Goal: Information Seeking & Learning: Check status

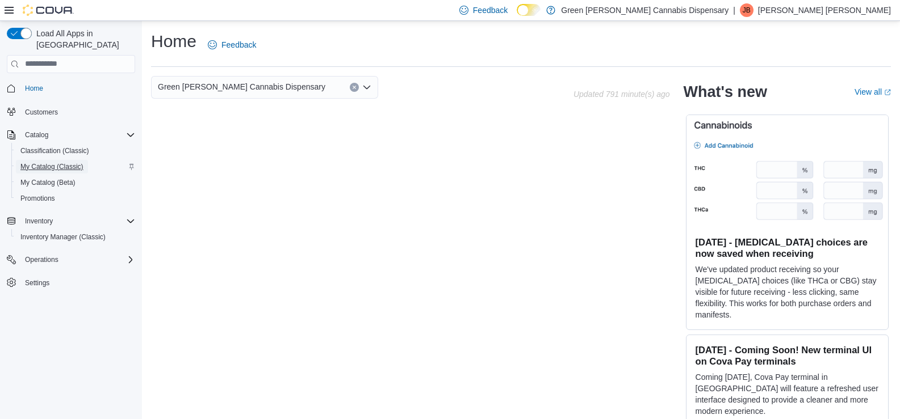
click at [43, 162] on span "My Catalog (Classic)" at bounding box center [51, 166] width 63 height 9
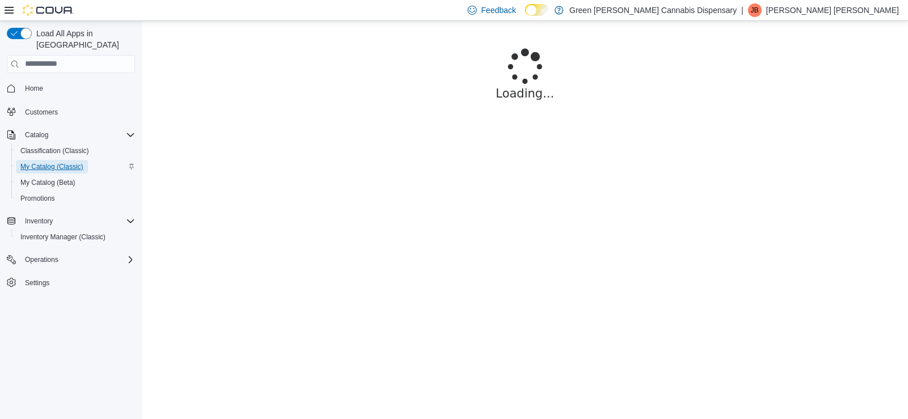
click at [43, 162] on span "My Catalog (Classic)" at bounding box center [51, 166] width 63 height 9
click at [39, 162] on span "My Catalog (Classic)" at bounding box center [51, 166] width 63 height 9
click at [43, 162] on span "My Catalog (Classic)" at bounding box center [51, 166] width 63 height 9
click at [55, 162] on span "My Catalog (Classic)" at bounding box center [51, 166] width 63 height 9
click at [35, 131] on span "Catalog" at bounding box center [36, 135] width 23 height 9
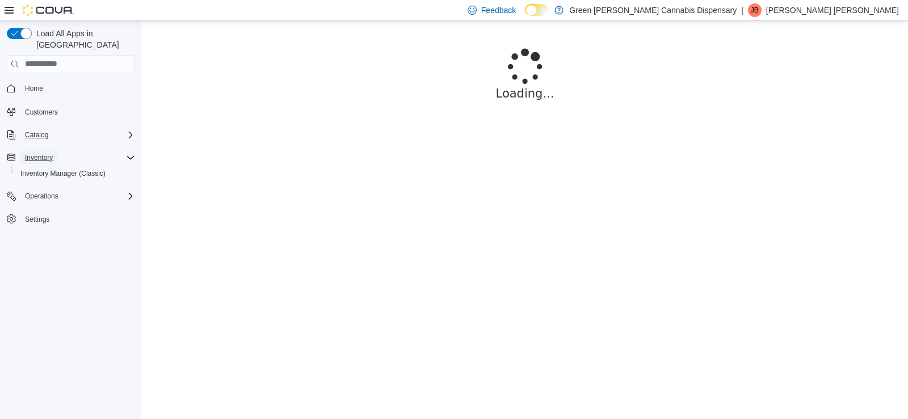
click at [45, 153] on span "Inventory" at bounding box center [39, 157] width 28 height 9
click at [37, 131] on span "Catalog" at bounding box center [36, 135] width 23 height 9
click at [51, 162] on span "My Catalog (Classic)" at bounding box center [51, 166] width 63 height 9
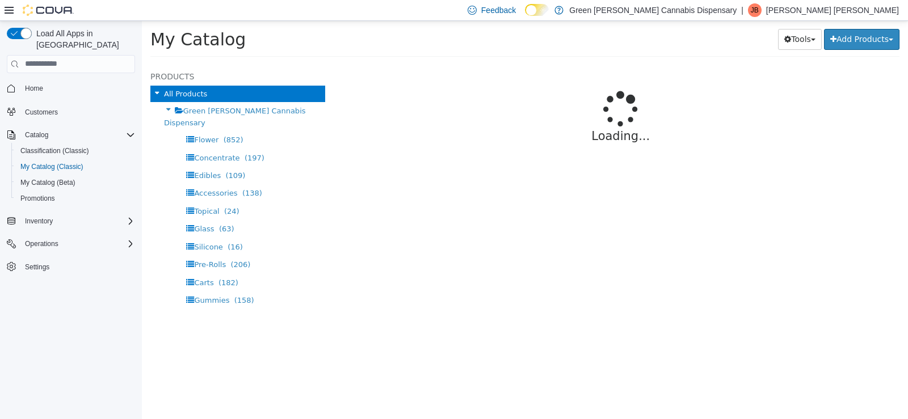
select select "**********"
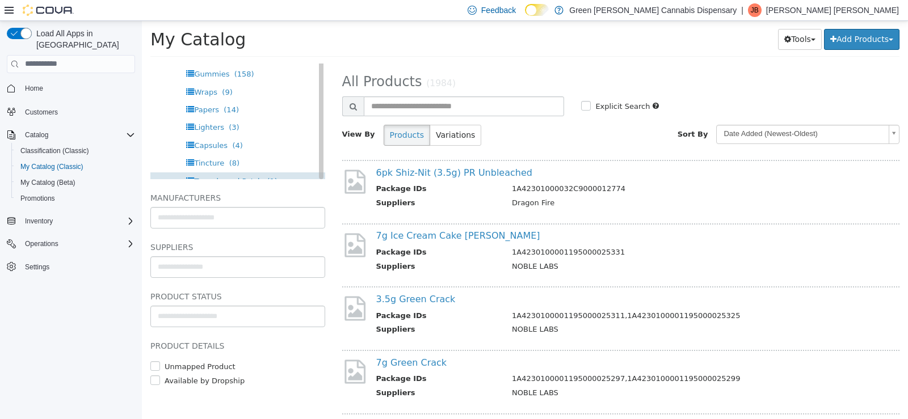
scroll to position [135, 0]
click at [151, 240] on h5 "Suppliers" at bounding box center [237, 247] width 175 height 14
click at [178, 263] on input "text" at bounding box center [238, 267] width 174 height 18
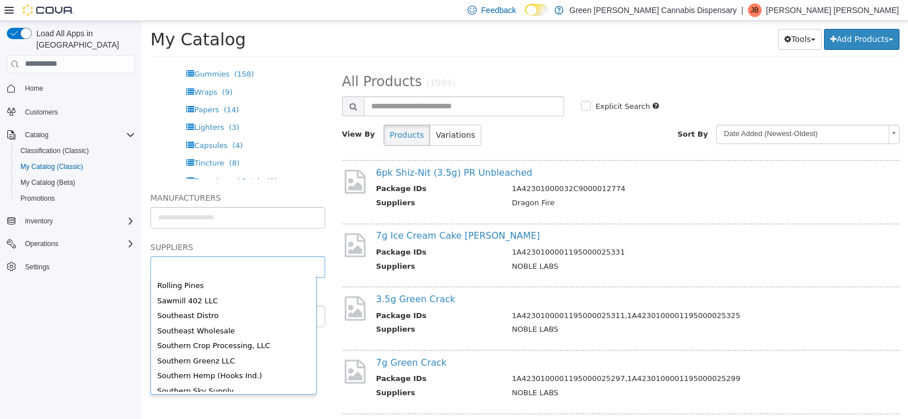
scroll to position [525, 0]
type input "******"
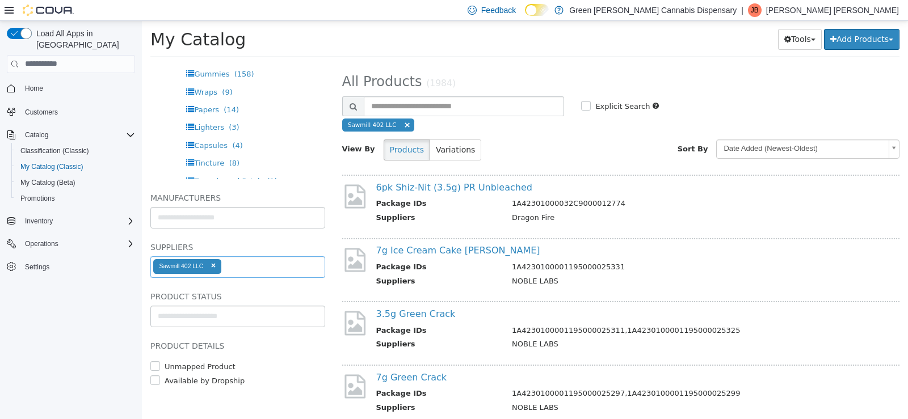
select select "**********"
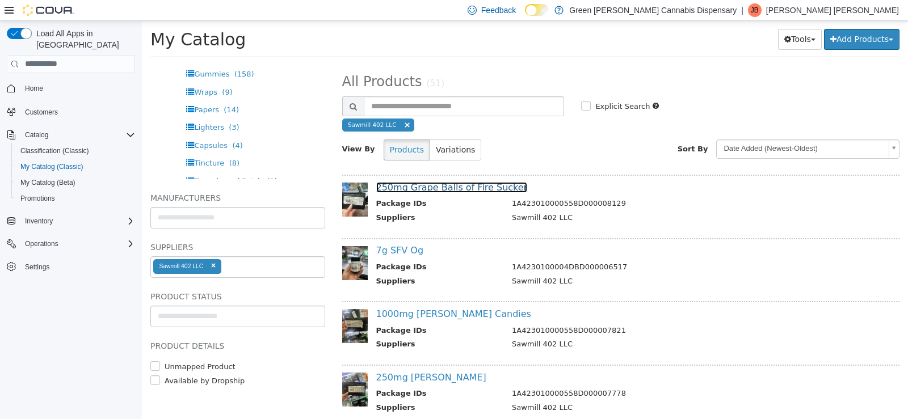
click at [483, 184] on link "250mg Grape Balls of Fire Sucker" at bounding box center [452, 187] width 152 height 11
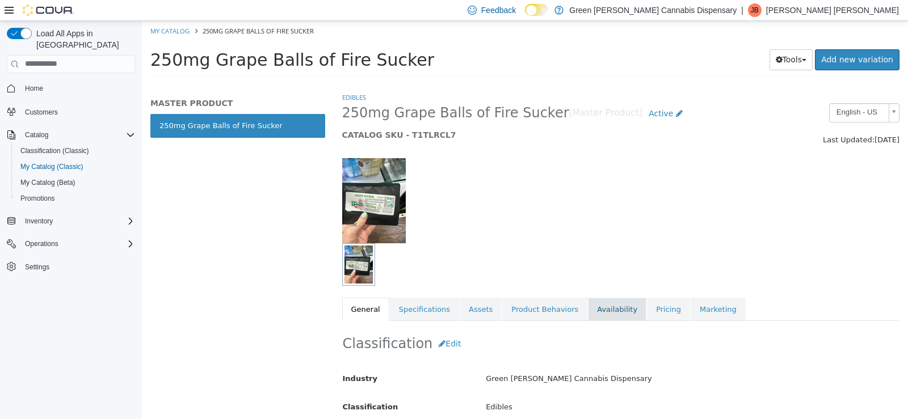
click at [596, 299] on link "Availability" at bounding box center [617, 309] width 58 height 24
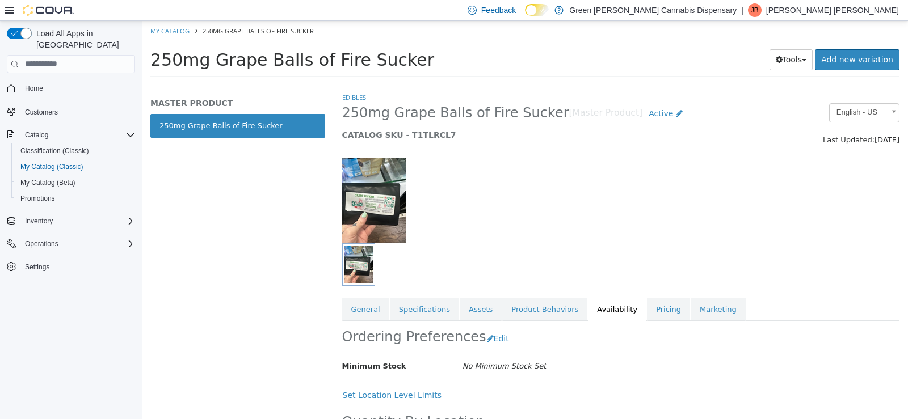
scroll to position [83, 0]
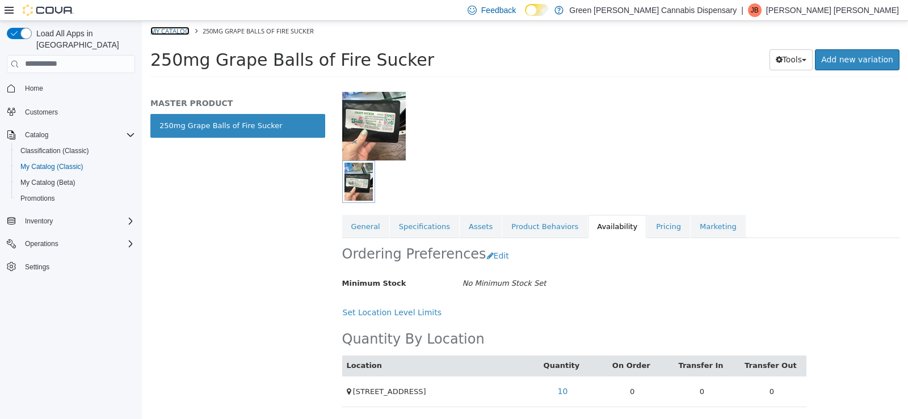
click at [176, 33] on link "My Catalog" at bounding box center [169, 30] width 39 height 9
select select "**********"
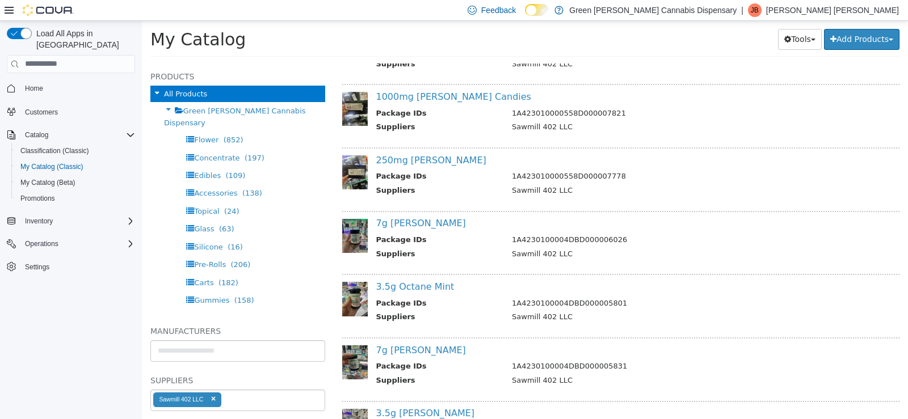
scroll to position [227, 0]
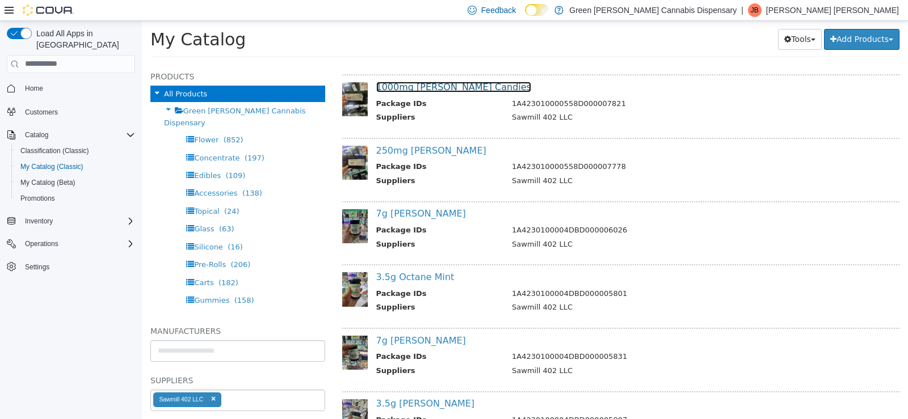
click at [457, 90] on link "1000mg [PERSON_NAME] Candies" at bounding box center [453, 86] width 155 height 11
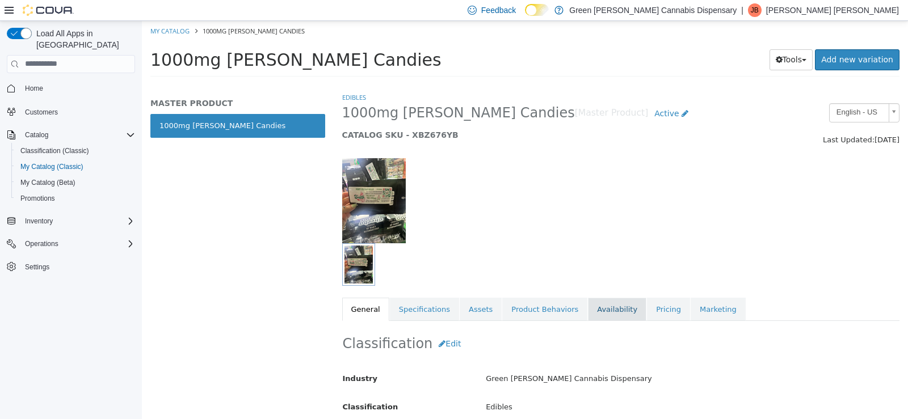
click at [592, 308] on link "Availability" at bounding box center [617, 309] width 58 height 24
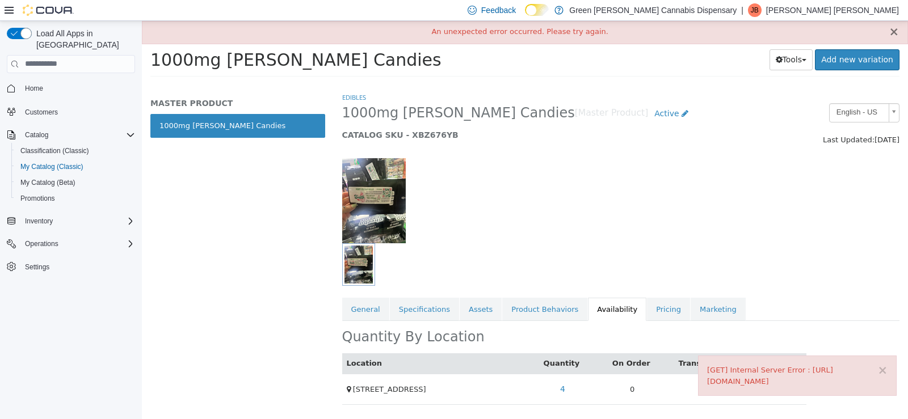
click at [896, 35] on button "×" at bounding box center [894, 32] width 10 height 12
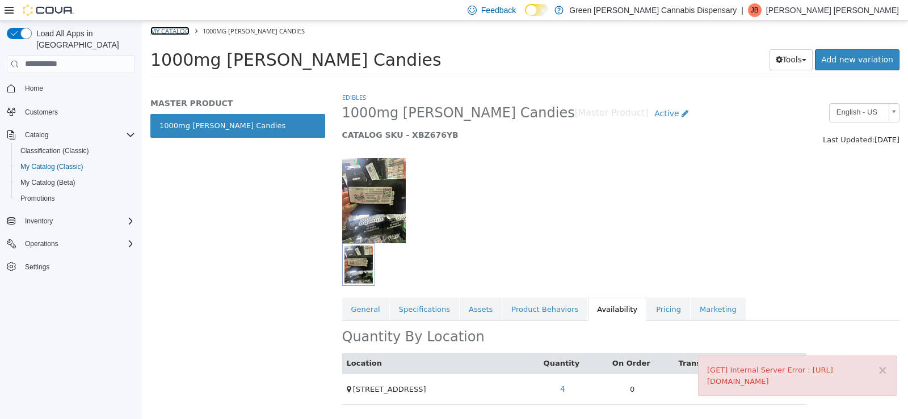
click at [168, 30] on link "My Catalog" at bounding box center [169, 30] width 39 height 9
select select "**********"
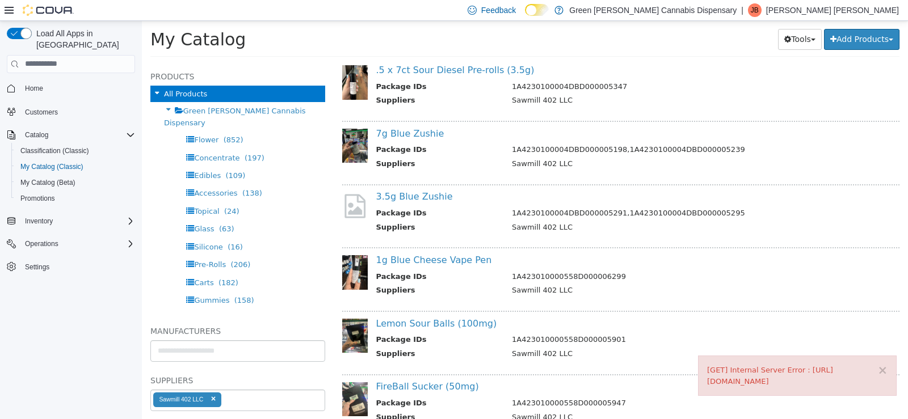
scroll to position [681, 0]
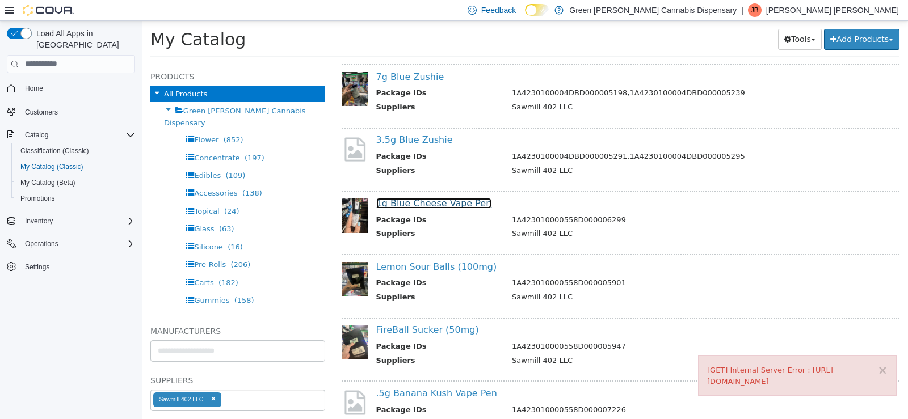
click at [466, 203] on link "1g Blue Cheese Vape Pen" at bounding box center [434, 203] width 116 height 11
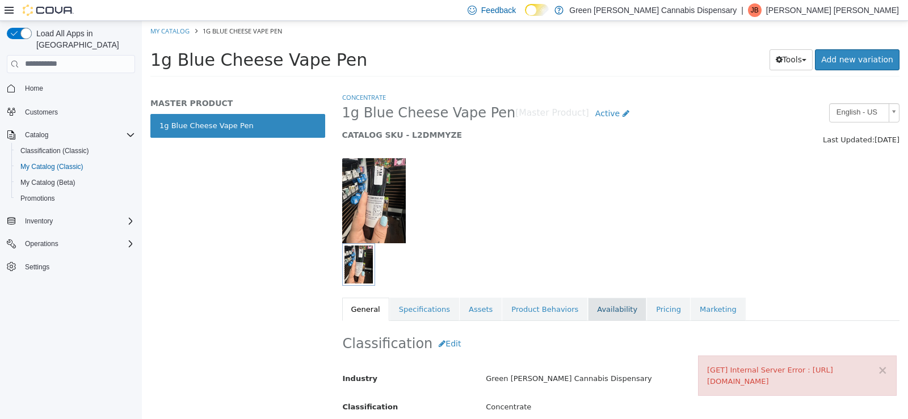
click at [588, 306] on link "Availability" at bounding box center [617, 309] width 58 height 24
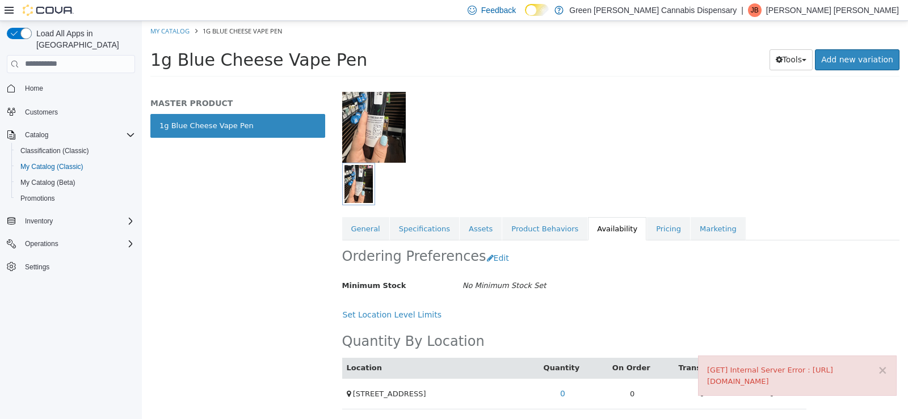
scroll to position [83, 0]
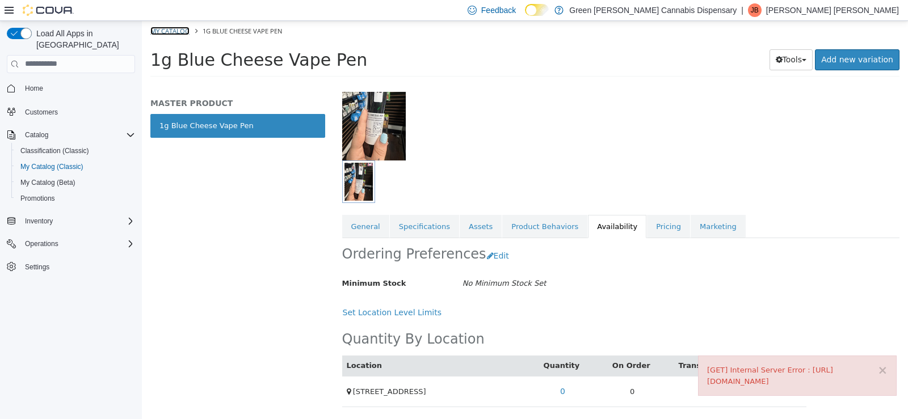
click at [161, 31] on link "My Catalog" at bounding box center [169, 30] width 39 height 9
select select "**********"
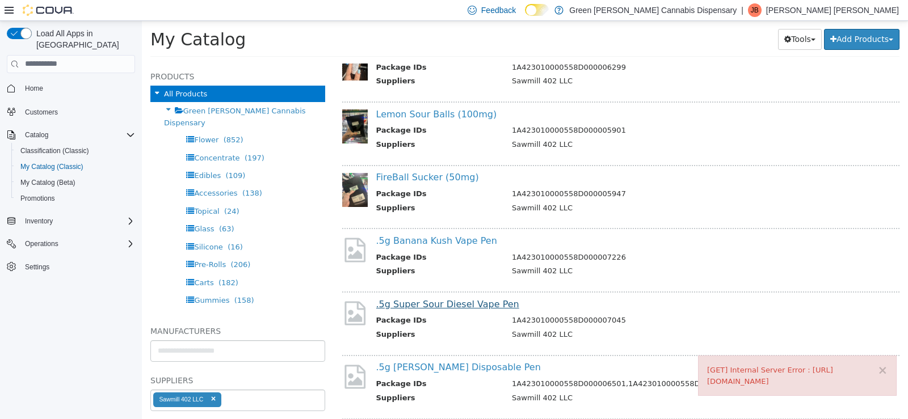
scroll to position [851, 0]
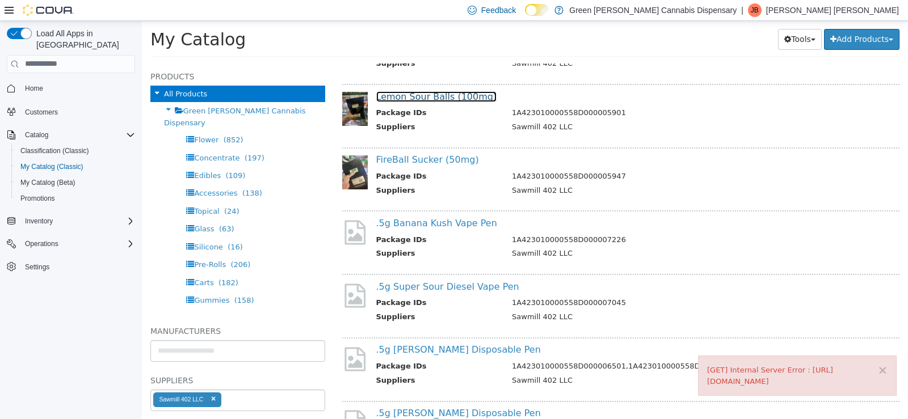
click at [442, 99] on link "Lemon Sour Balls (100mg)" at bounding box center [436, 96] width 121 height 11
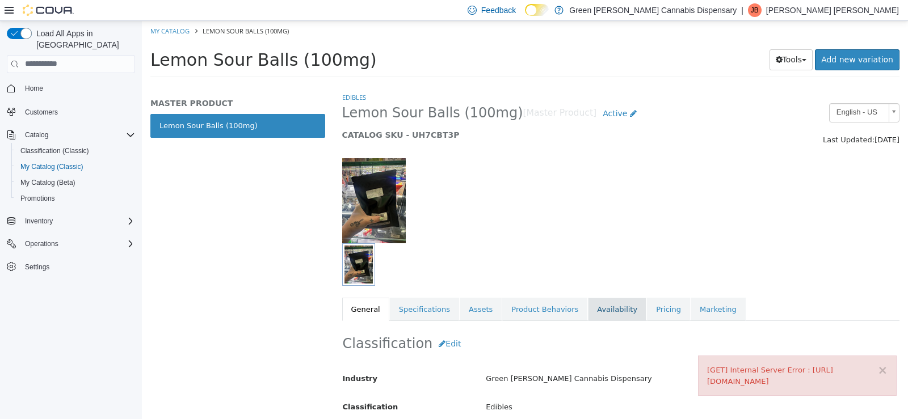
click at [588, 311] on link "Availability" at bounding box center [617, 309] width 58 height 24
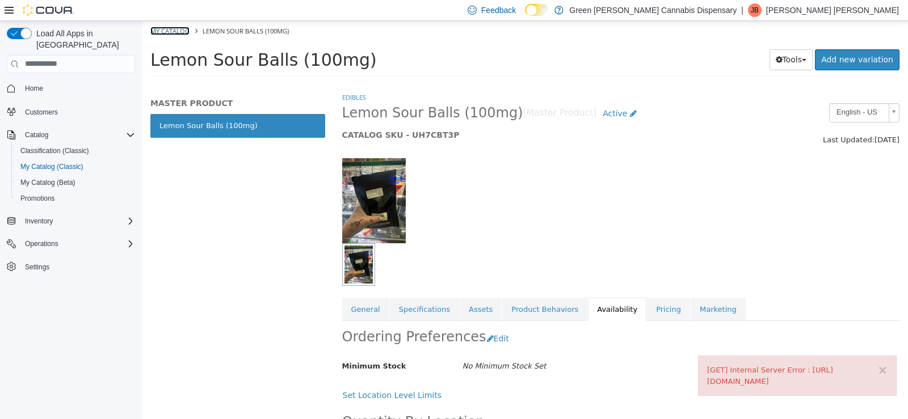
click at [152, 32] on link "My Catalog" at bounding box center [169, 30] width 39 height 9
select select "**********"
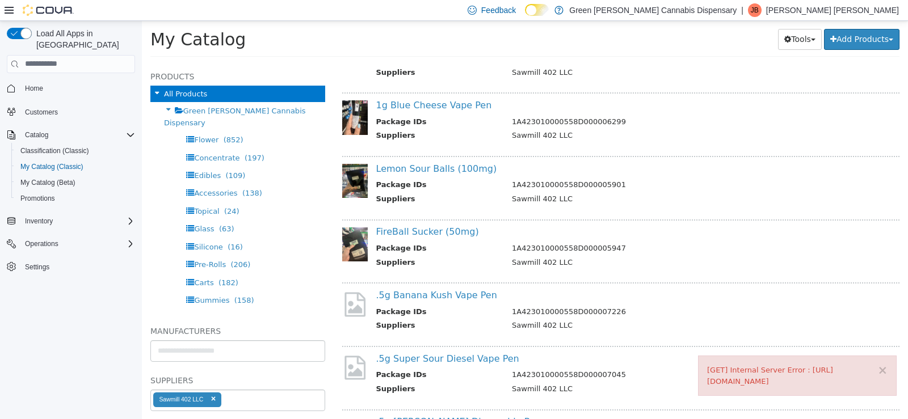
scroll to position [795, 0]
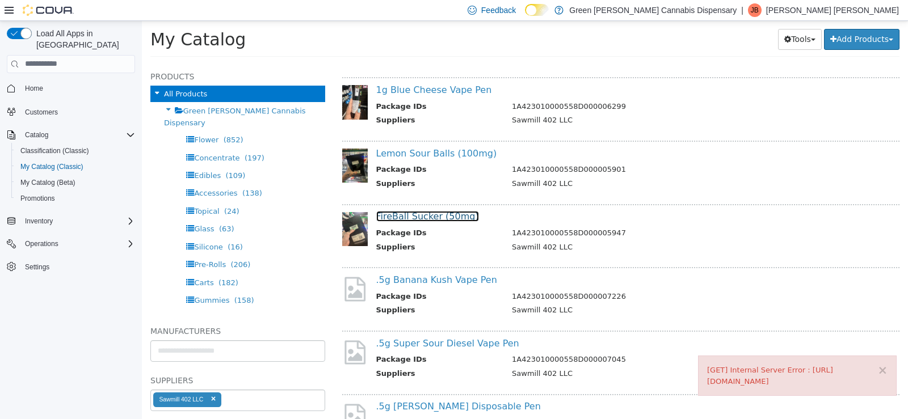
click at [447, 215] on link "FireBall Sucker (50mg)" at bounding box center [427, 216] width 103 height 11
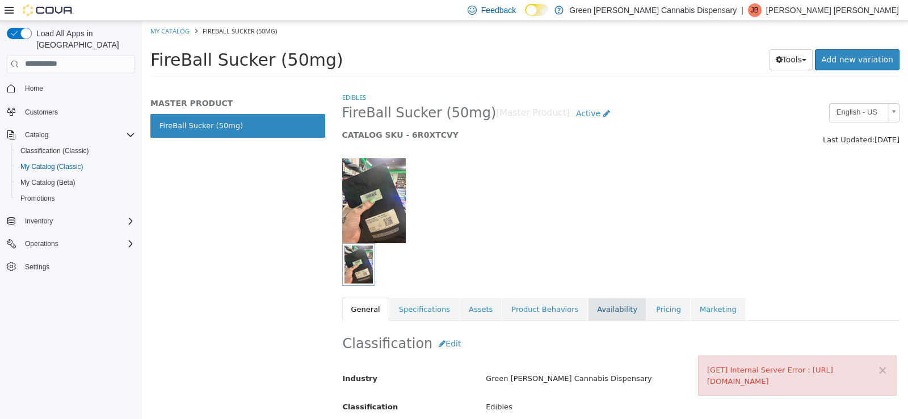
click at [610, 309] on link "Availability" at bounding box center [617, 309] width 58 height 24
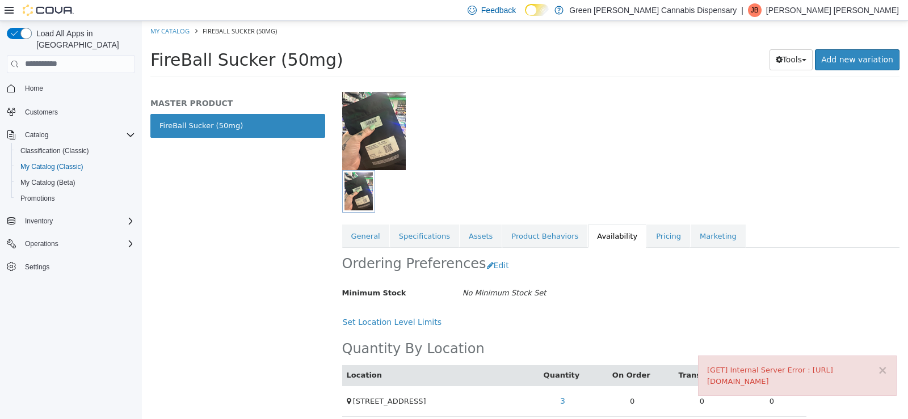
scroll to position [83, 0]
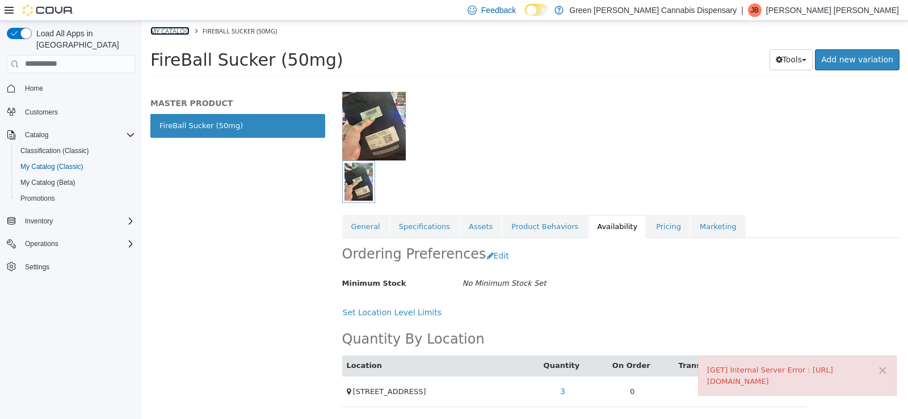
click at [159, 31] on link "My Catalog" at bounding box center [169, 30] width 39 height 9
select select "**********"
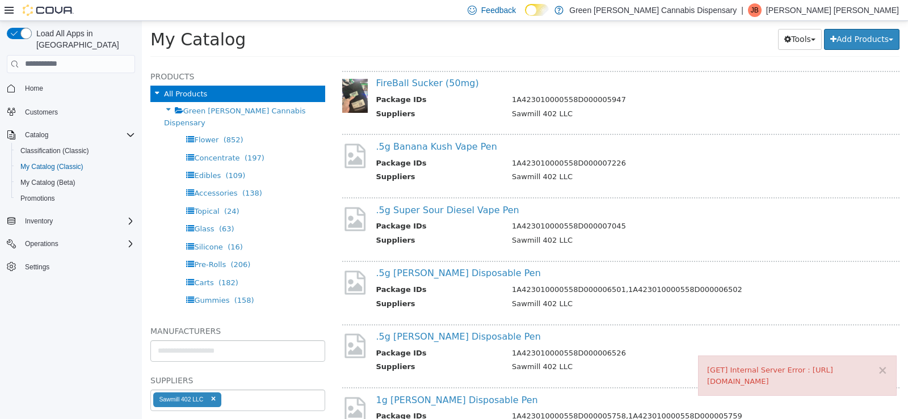
scroll to position [908, 0]
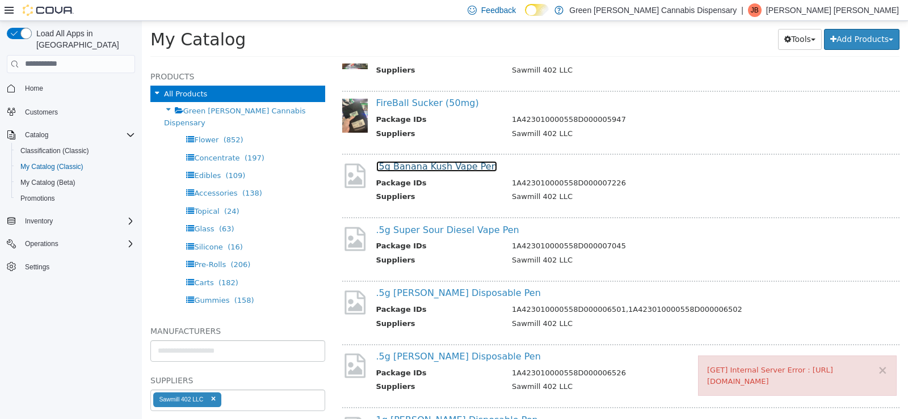
click at [421, 165] on link ".5g Banana Kush Vape Pen" at bounding box center [436, 166] width 121 height 11
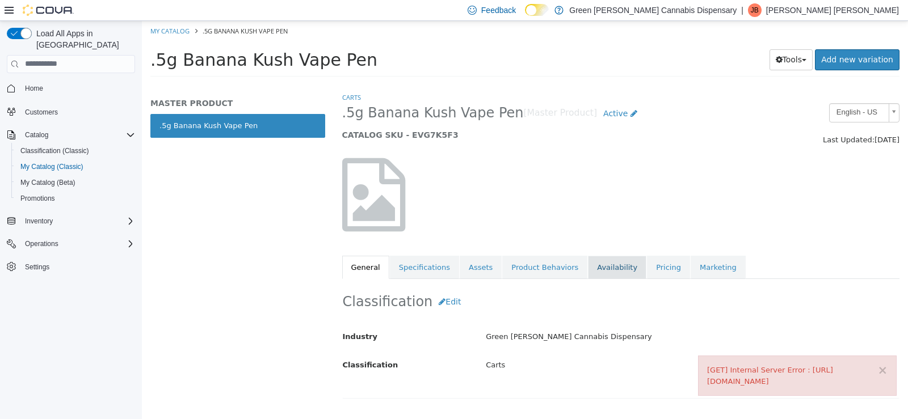
click at [599, 267] on link "Availability" at bounding box center [617, 267] width 58 height 24
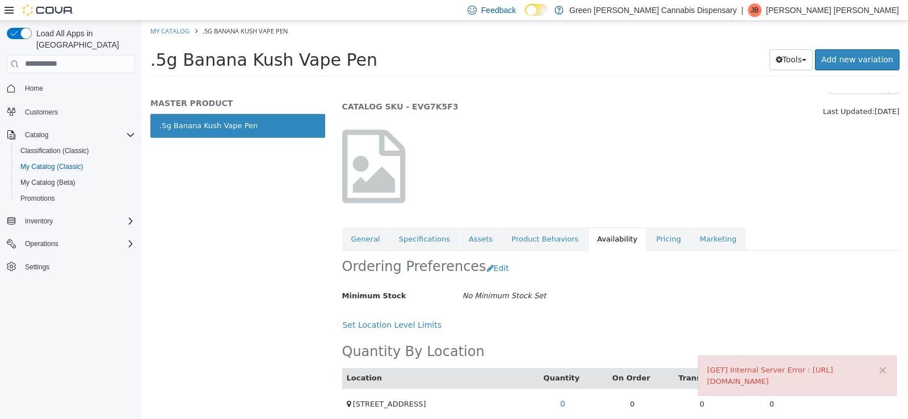
scroll to position [41, 0]
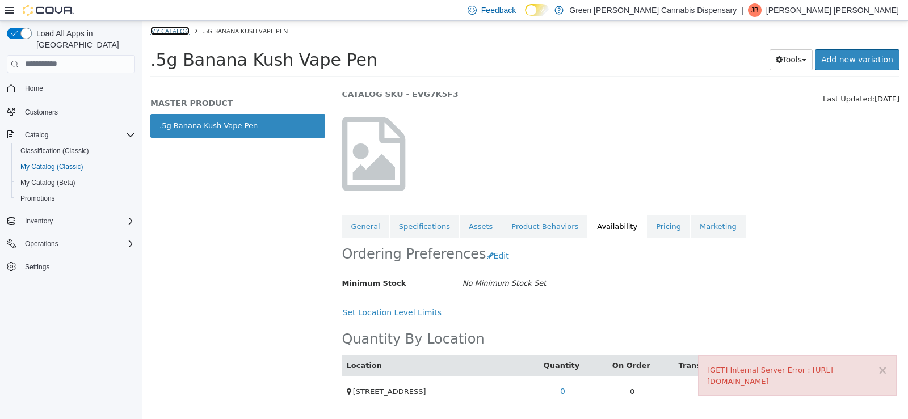
click at [158, 27] on link "My Catalog" at bounding box center [169, 30] width 39 height 9
select select "**********"
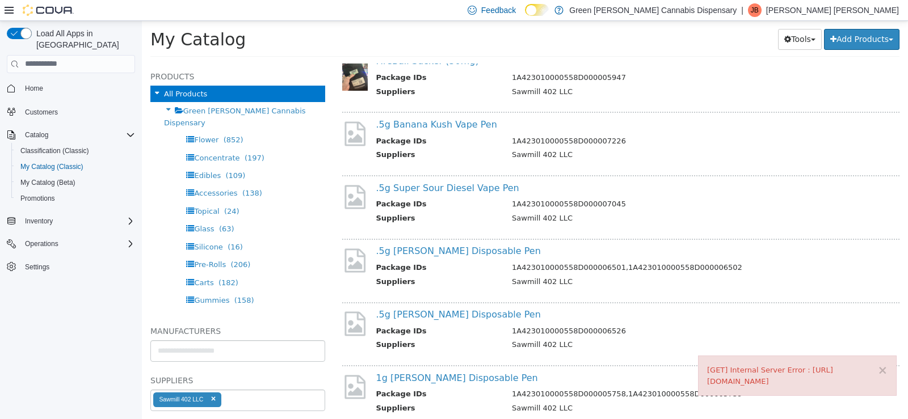
scroll to position [965, 0]
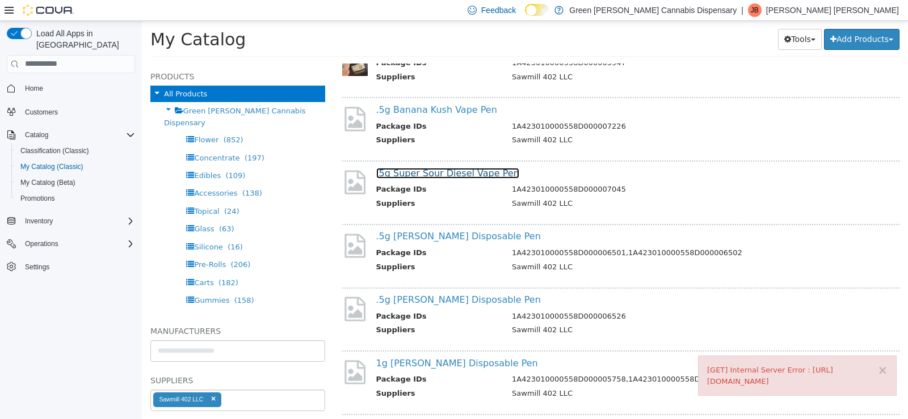
click at [465, 175] on link ".5g Super Sour Diesel Vape Pen" at bounding box center [447, 172] width 143 height 11
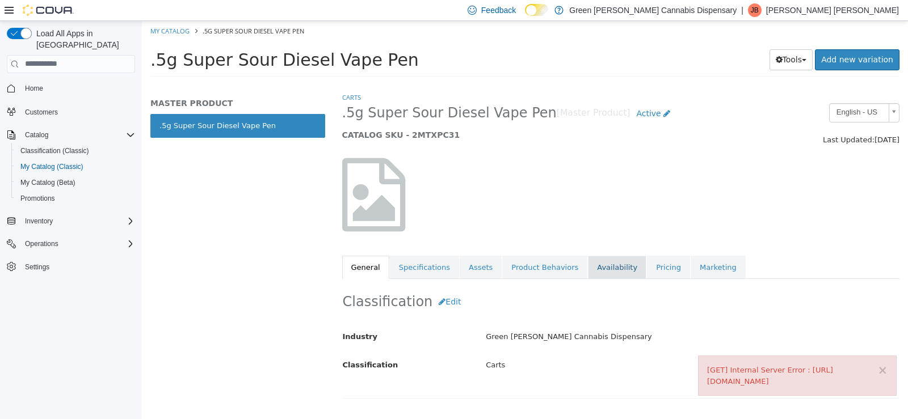
click at [594, 269] on link "Availability" at bounding box center [617, 267] width 58 height 24
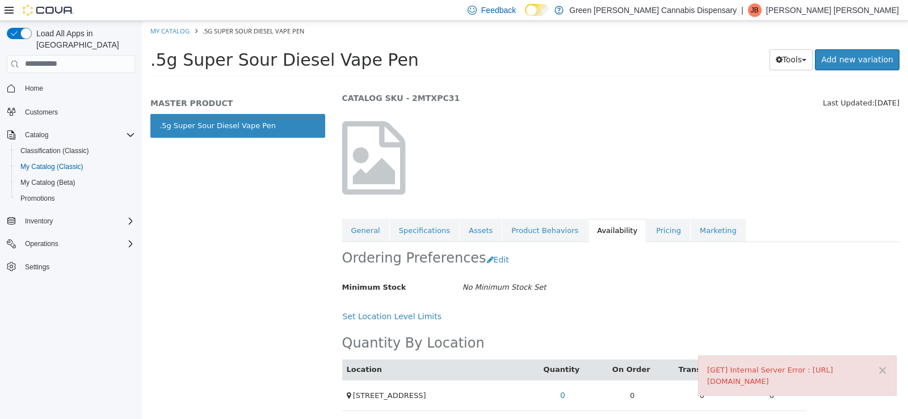
scroll to position [41, 0]
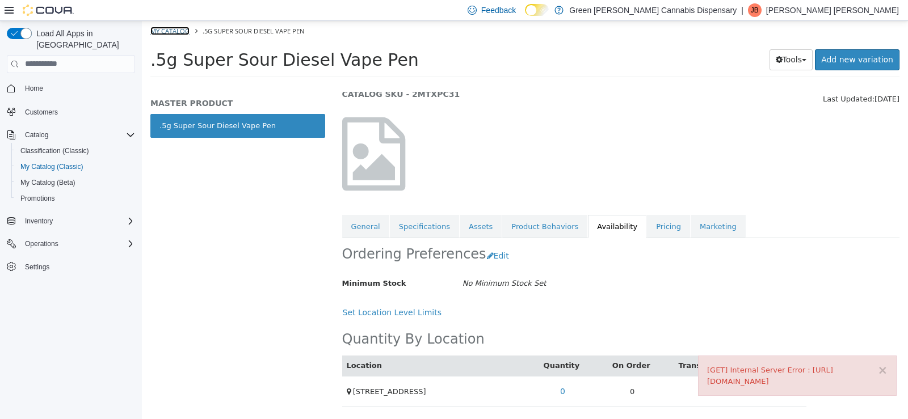
click at [173, 31] on link "My Catalog" at bounding box center [169, 30] width 39 height 9
select select "**********"
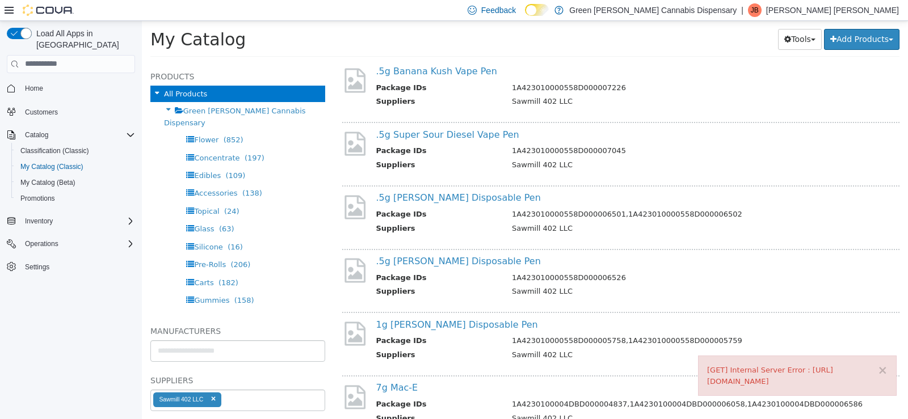
scroll to position [1022, 0]
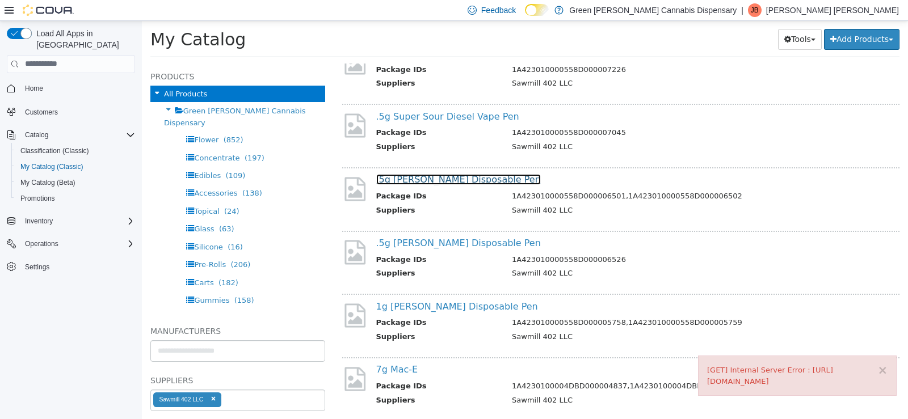
click at [474, 175] on link ".5g [PERSON_NAME] Disposable Pen" at bounding box center [458, 179] width 165 height 11
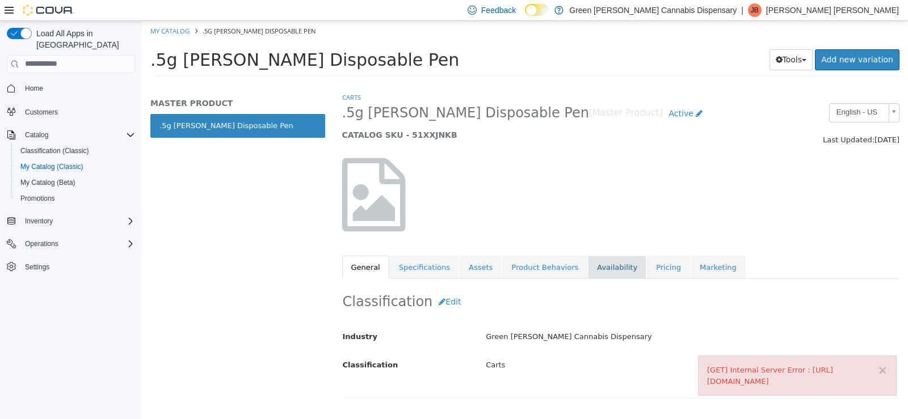
click at [591, 256] on link "Availability" at bounding box center [617, 267] width 58 height 24
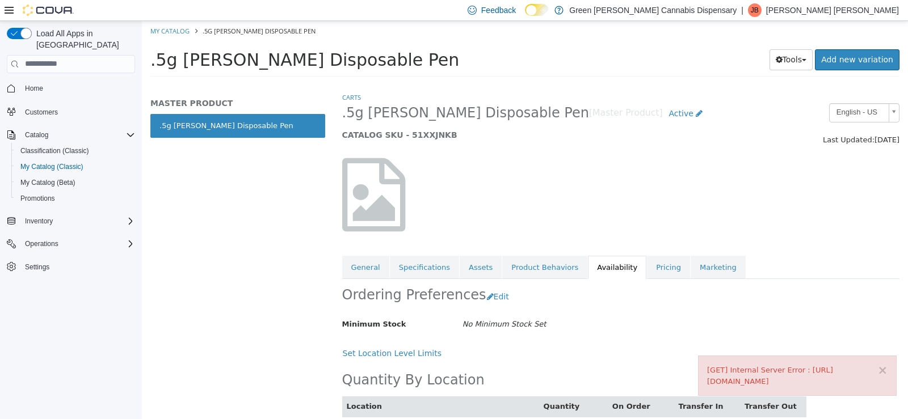
scroll to position [41, 0]
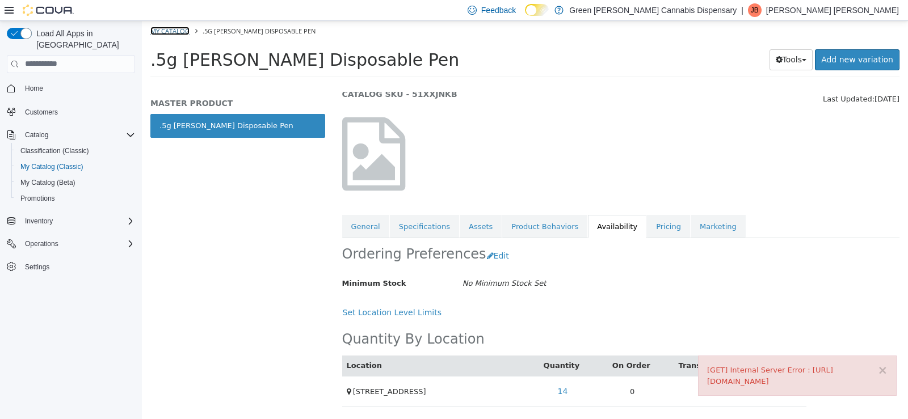
click at [177, 28] on link "My Catalog" at bounding box center [169, 30] width 39 height 9
select select "**********"
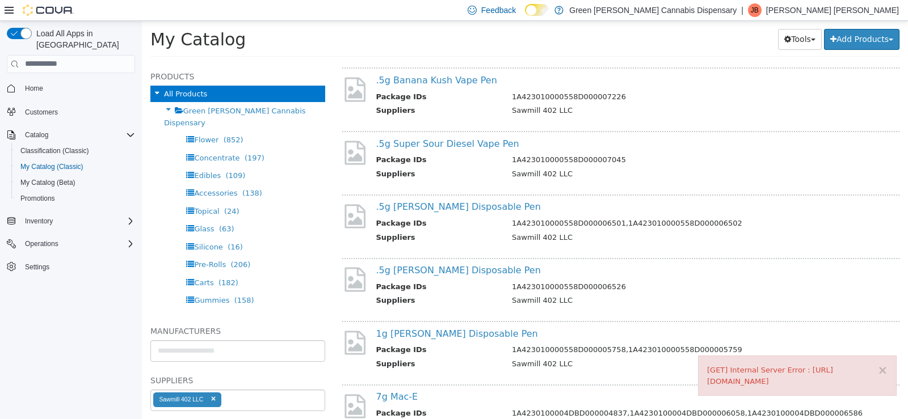
scroll to position [1022, 0]
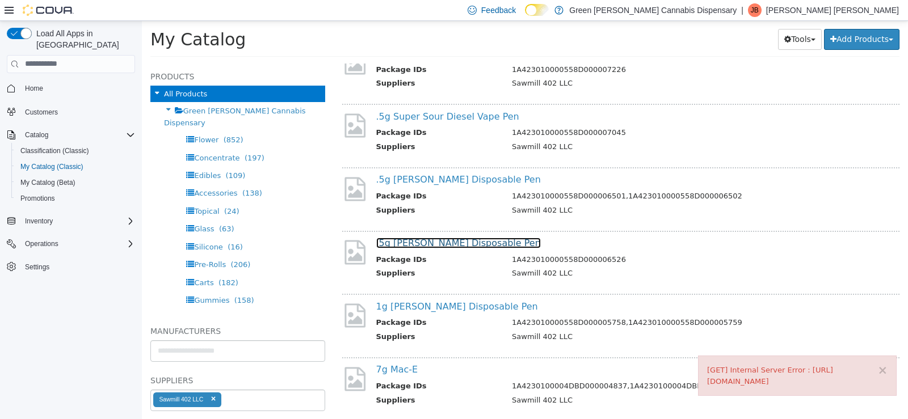
click at [476, 248] on link ".5g [PERSON_NAME] Disposable Pen" at bounding box center [458, 242] width 165 height 11
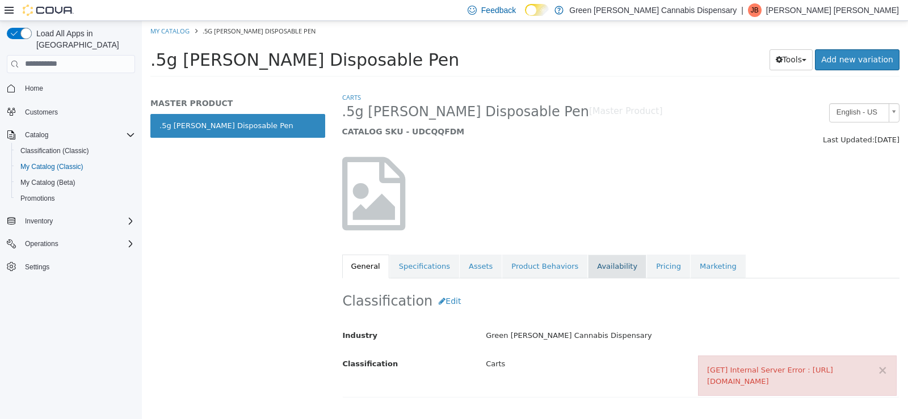
click at [588, 274] on link "Availability" at bounding box center [617, 266] width 58 height 24
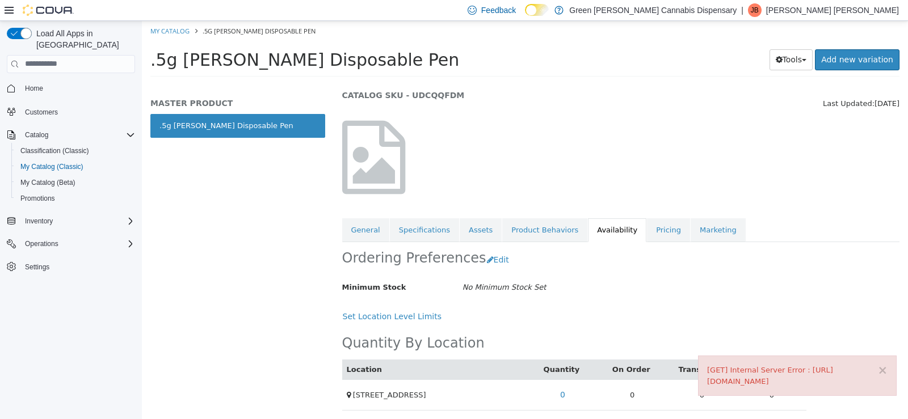
scroll to position [40, 0]
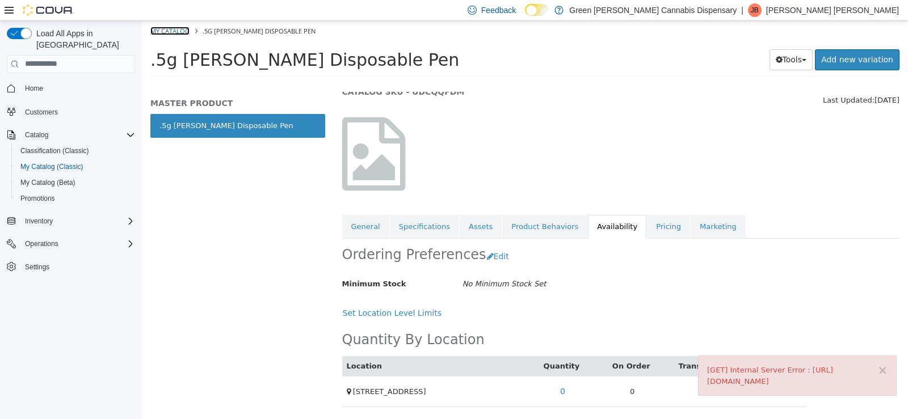
click at [161, 27] on link "My Catalog" at bounding box center [169, 30] width 39 height 9
select select "**********"
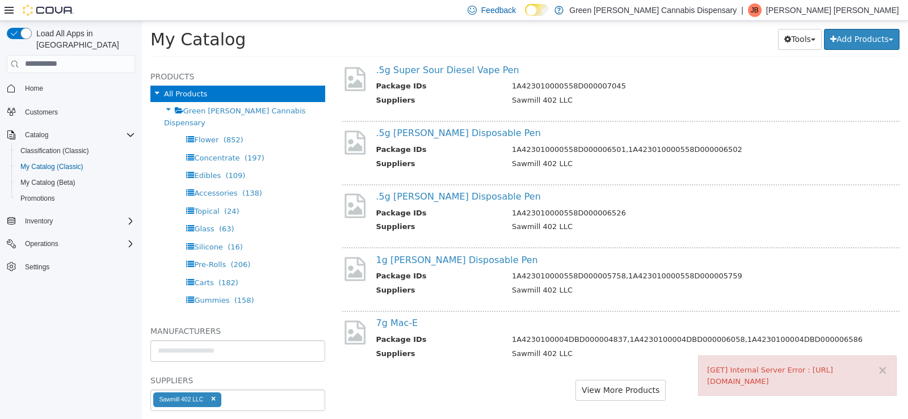
scroll to position [1077, 0]
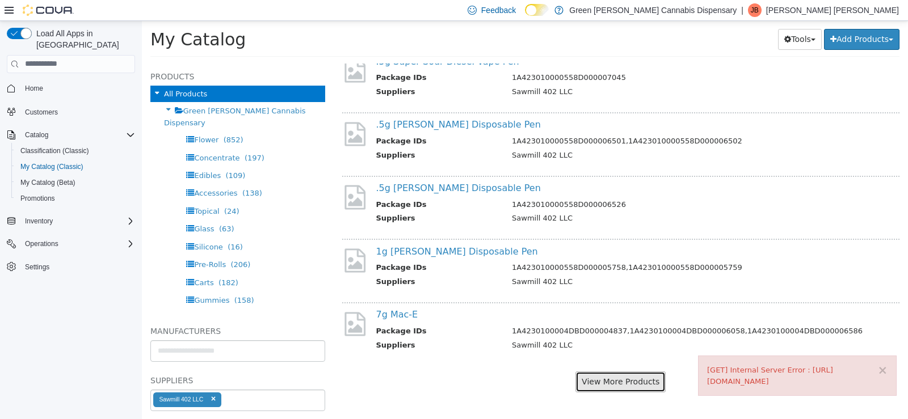
click at [632, 384] on button "View More Products" at bounding box center [620, 381] width 90 height 21
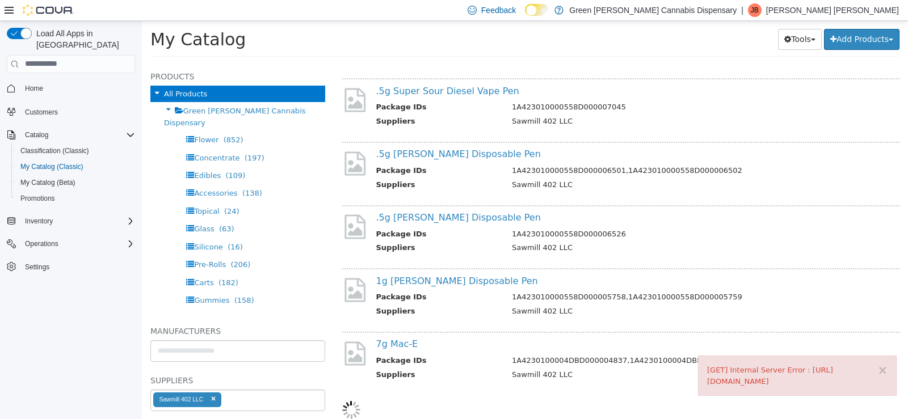
select select "**********"
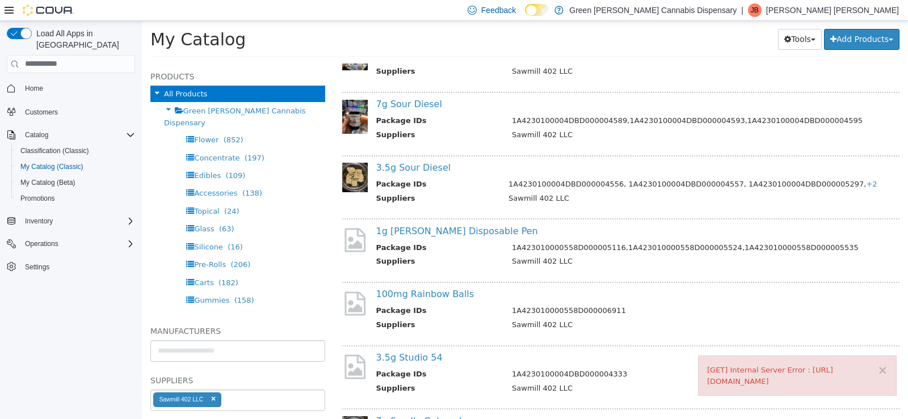
scroll to position [1671, 0]
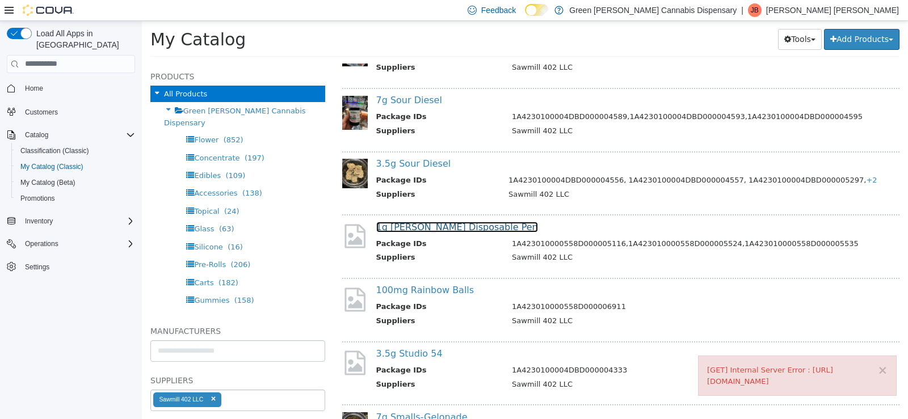
click at [452, 228] on link "1g [PERSON_NAME] Disposable Pen" at bounding box center [457, 226] width 162 height 11
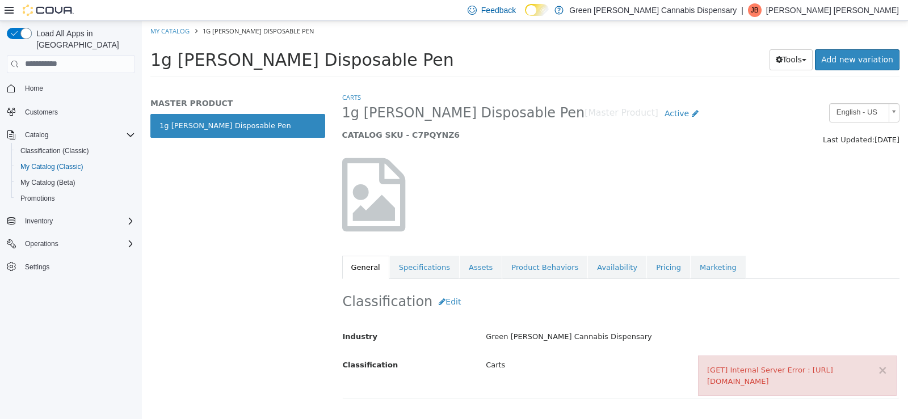
click at [596, 279] on div "Classification Edit Industry Green [PERSON_NAME] Cannabis Dispensary Classifica…" at bounding box center [621, 339] width 558 height 120
click at [597, 271] on link "Availability" at bounding box center [617, 267] width 58 height 24
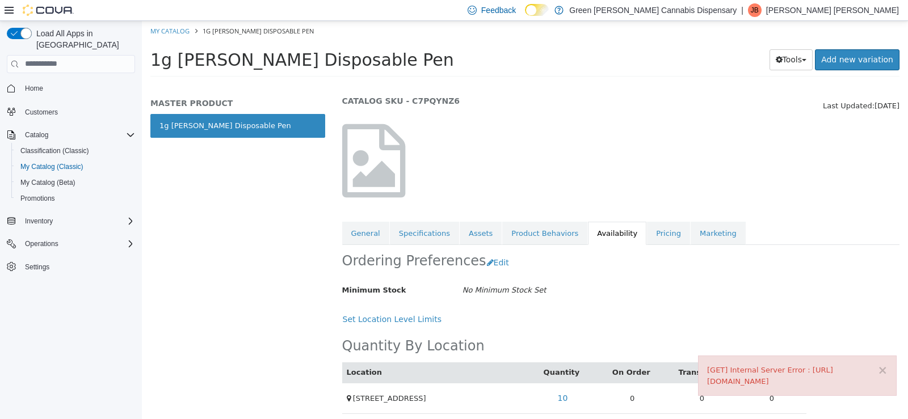
scroll to position [41, 0]
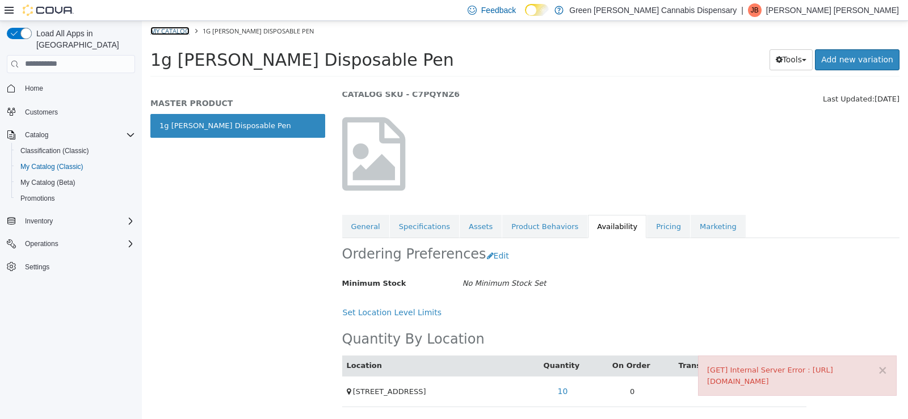
click at [174, 31] on link "My Catalog" at bounding box center [169, 30] width 39 height 9
select select "**********"
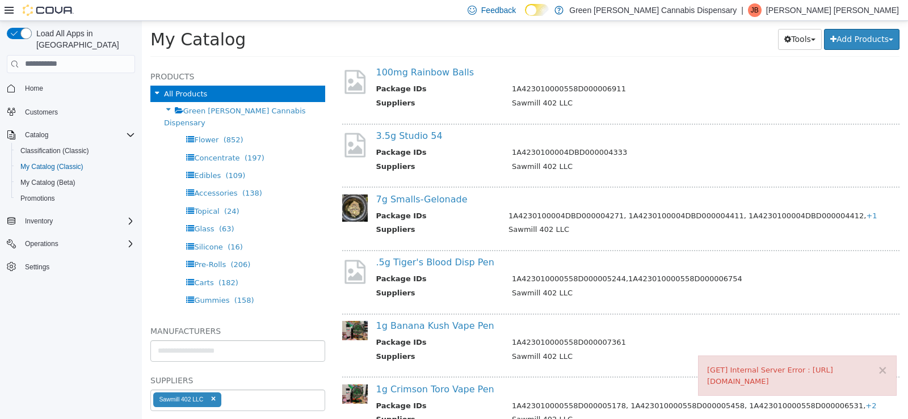
scroll to position [1873, 0]
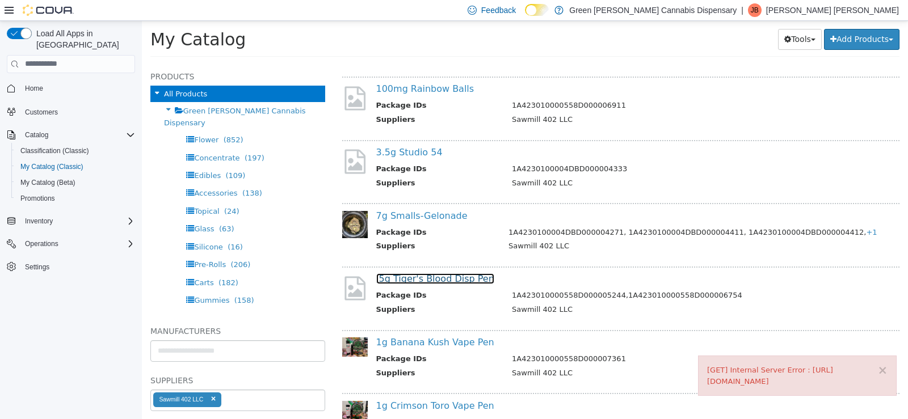
click at [457, 280] on link ".5g Tiger's Blood Disp Pen" at bounding box center [435, 278] width 118 height 11
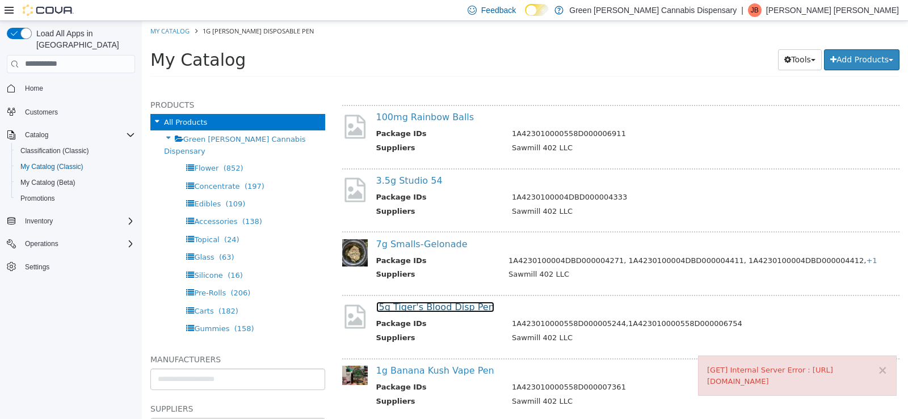
scroll to position [1903, 0]
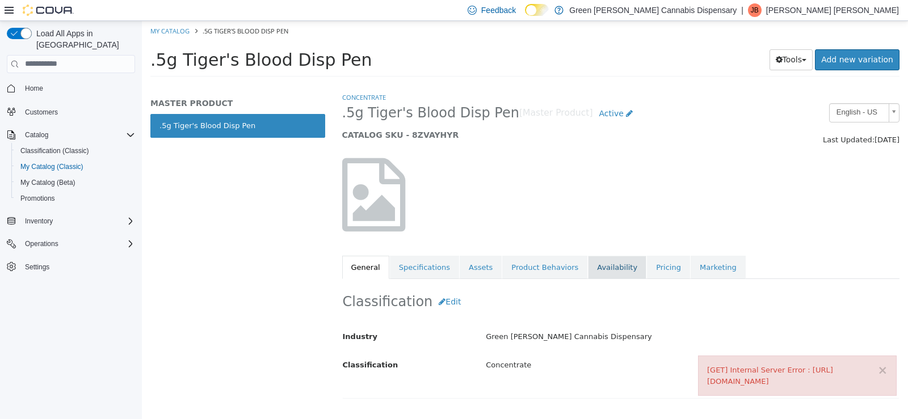
click at [590, 272] on link "Availability" at bounding box center [617, 267] width 58 height 24
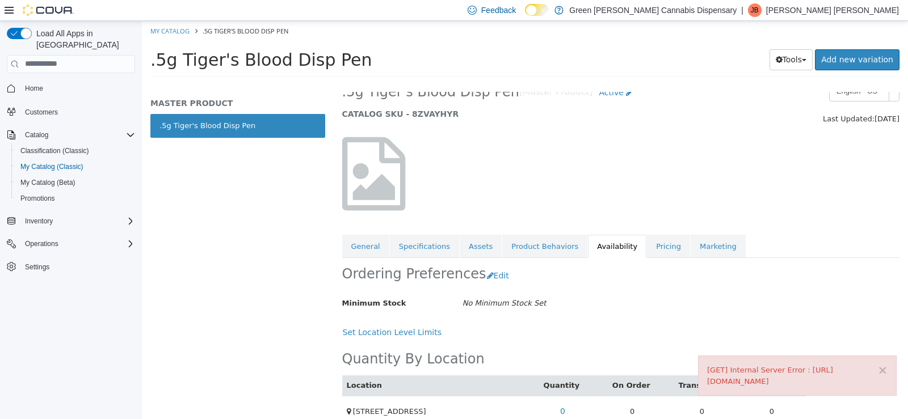
scroll to position [41, 0]
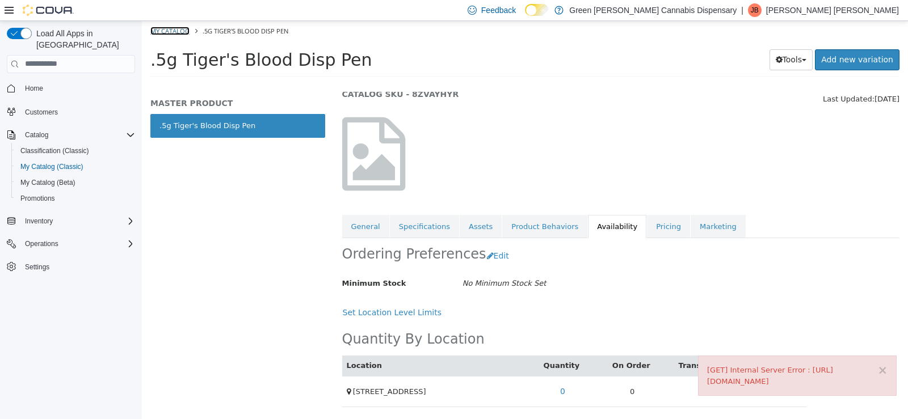
click at [182, 32] on link "My Catalog" at bounding box center [169, 30] width 39 height 9
select select "**********"
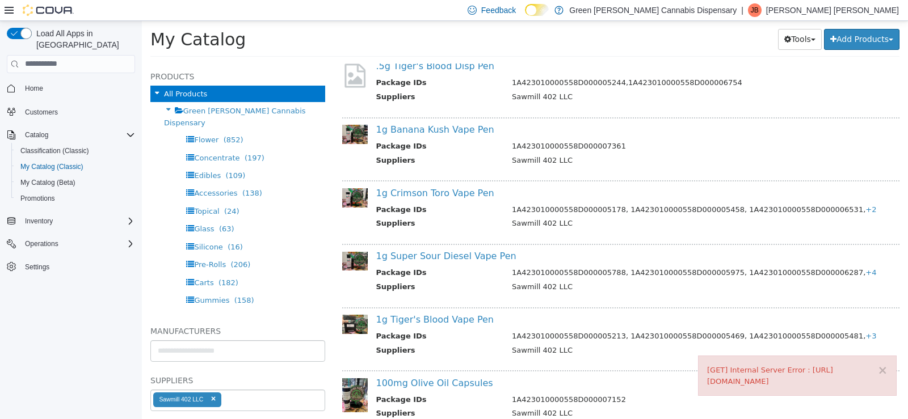
scroll to position [2100, 0]
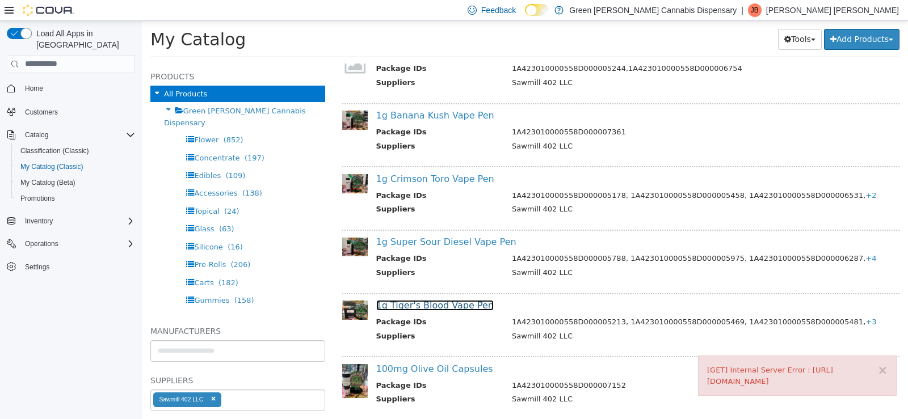
click at [431, 303] on link "1g Tiger's Blood Vape Pen" at bounding box center [434, 305] width 117 height 11
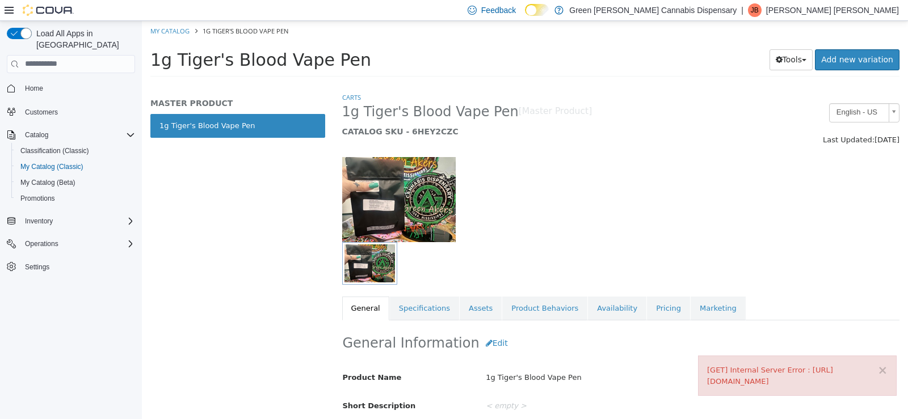
click at [602, 307] on link "Availability" at bounding box center [617, 308] width 58 height 24
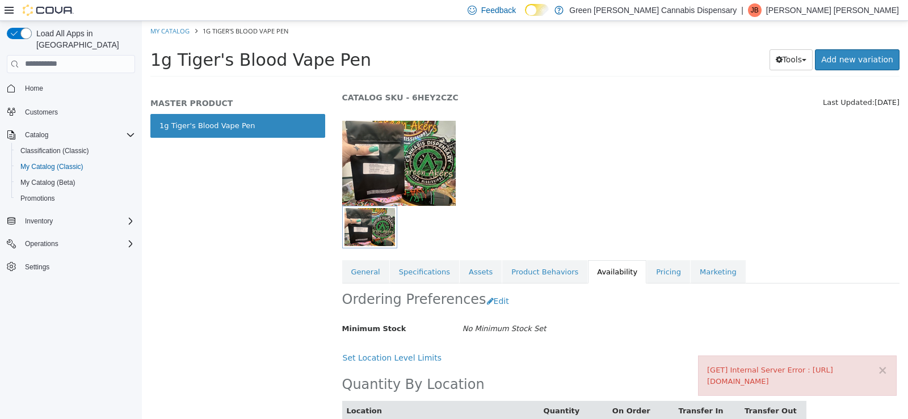
scroll to position [73, 0]
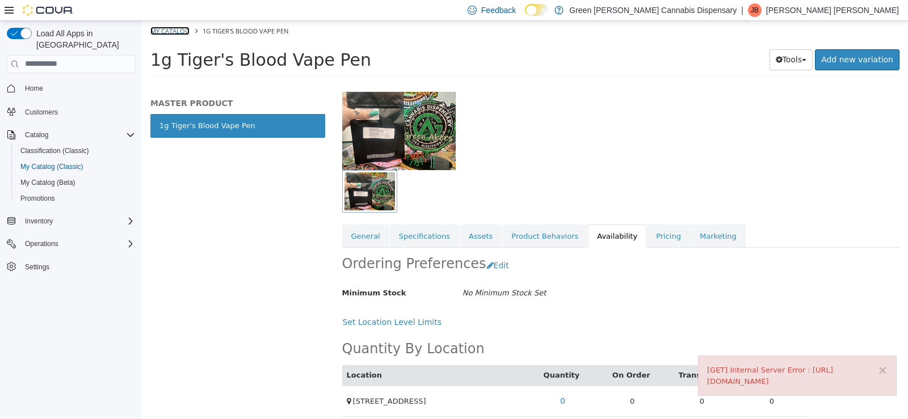
click at [160, 32] on link "My Catalog" at bounding box center [169, 30] width 39 height 9
select select "**********"
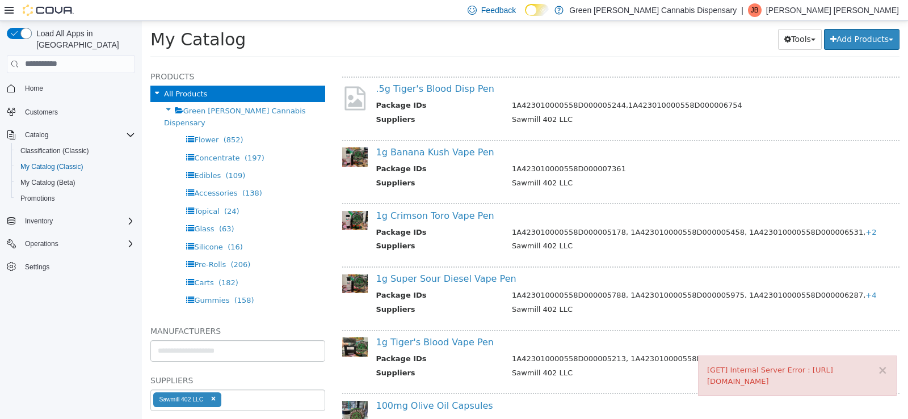
scroll to position [2043, 0]
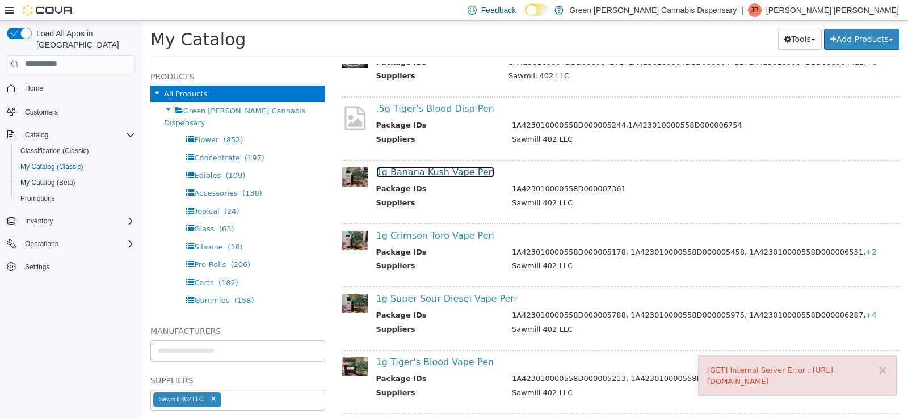
click at [453, 174] on link "1g Banana Kush Vape Pen" at bounding box center [435, 171] width 118 height 11
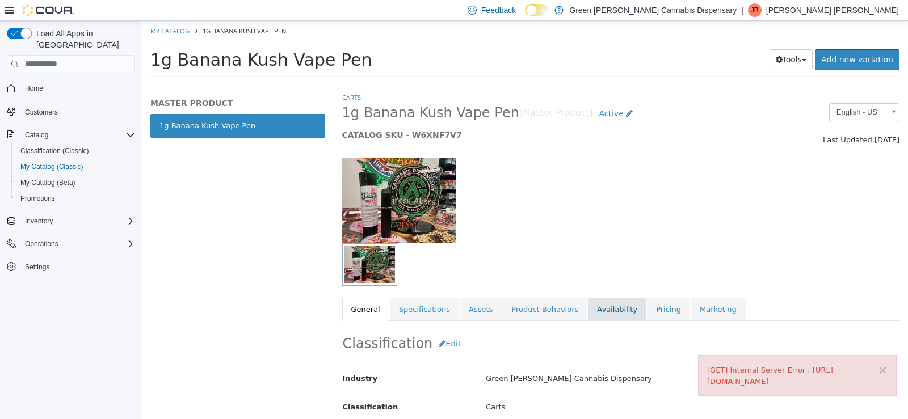
click at [600, 312] on link "Availability" at bounding box center [617, 309] width 58 height 24
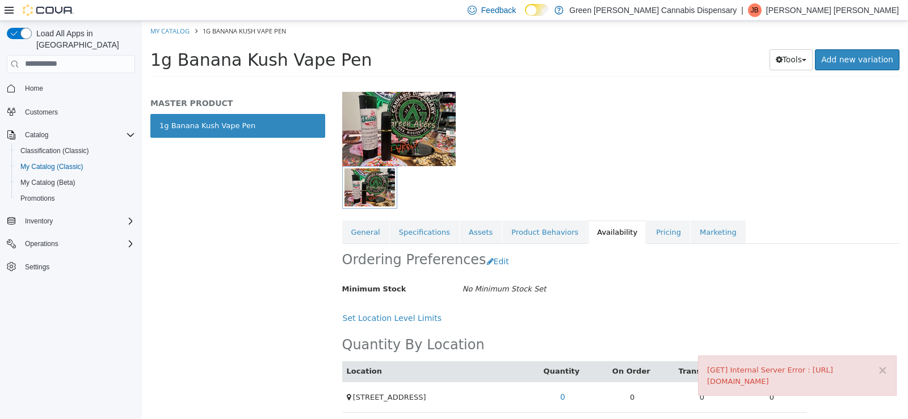
scroll to position [83, 0]
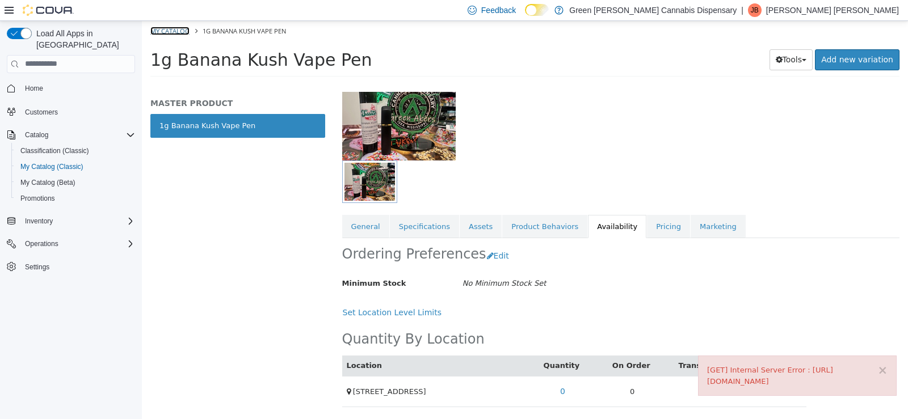
click at [166, 30] on link "My Catalog" at bounding box center [169, 30] width 39 height 9
select select "**********"
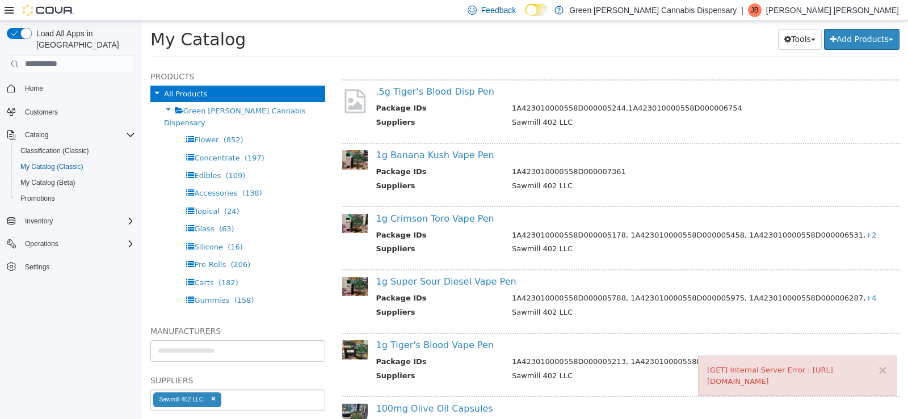
scroll to position [2003, 0]
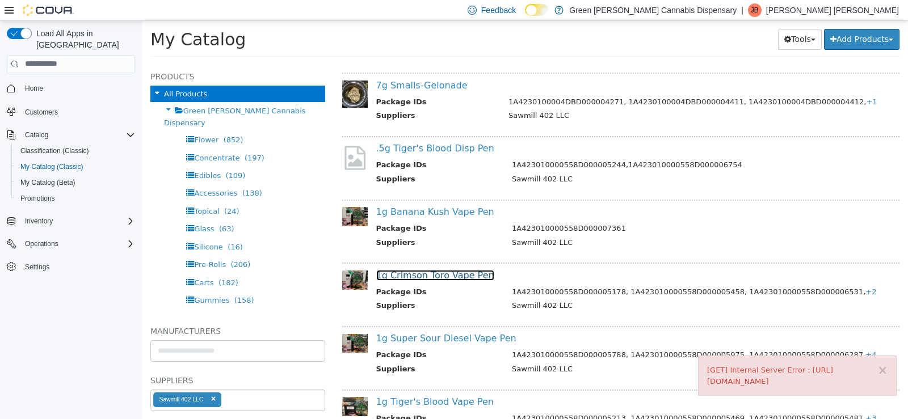
click at [446, 275] on link "1g Crimson Toro Vape Pen" at bounding box center [435, 275] width 118 height 11
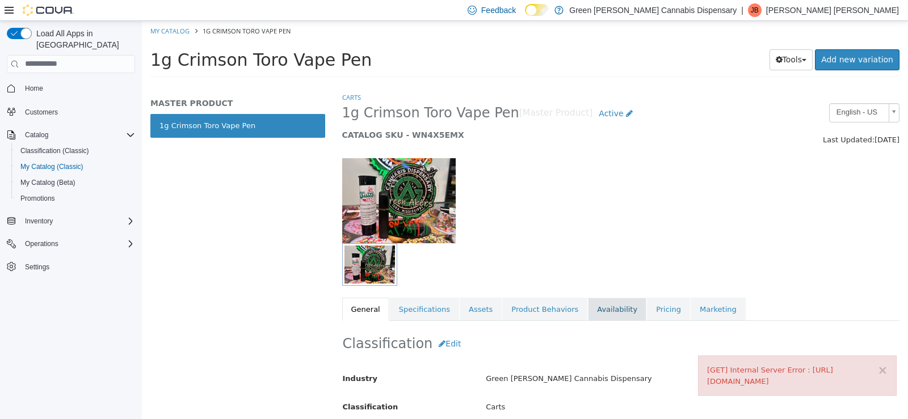
click at [611, 312] on link "Availability" at bounding box center [617, 309] width 58 height 24
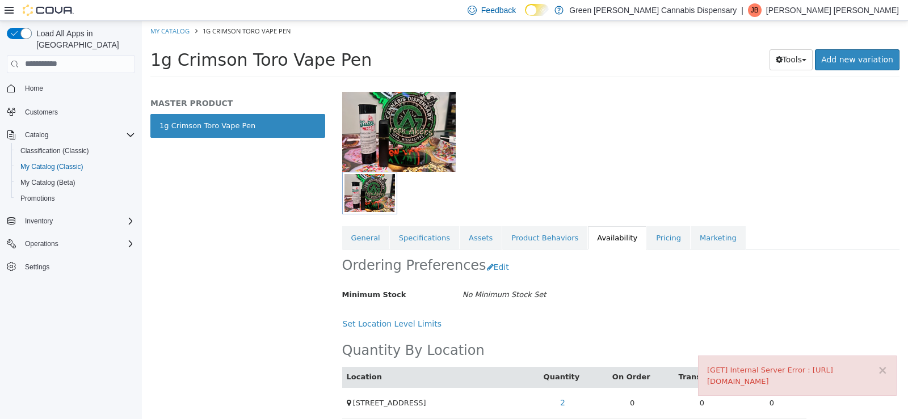
scroll to position [73, 0]
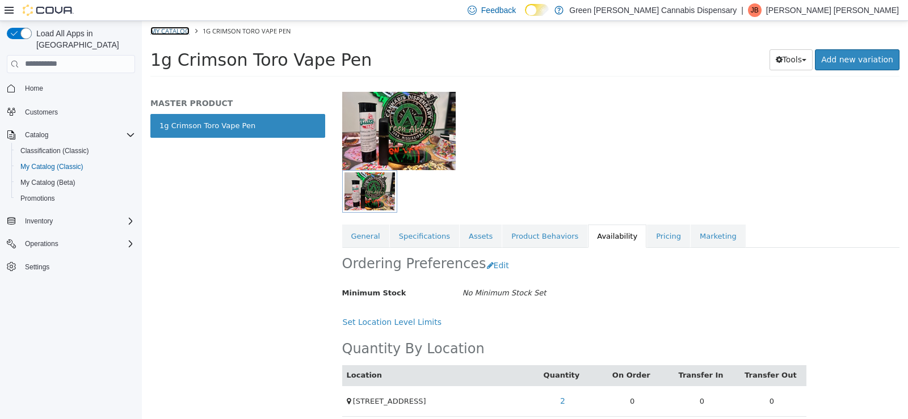
click at [174, 31] on link "My Catalog" at bounding box center [169, 30] width 39 height 9
select select "**********"
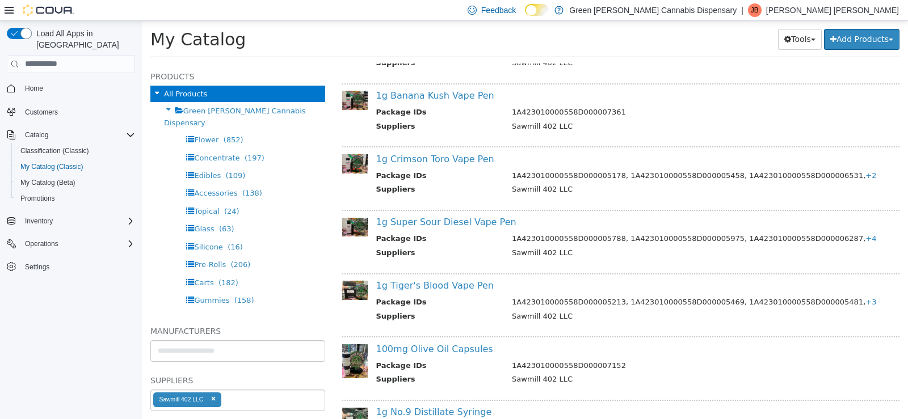
scroll to position [2100, 0]
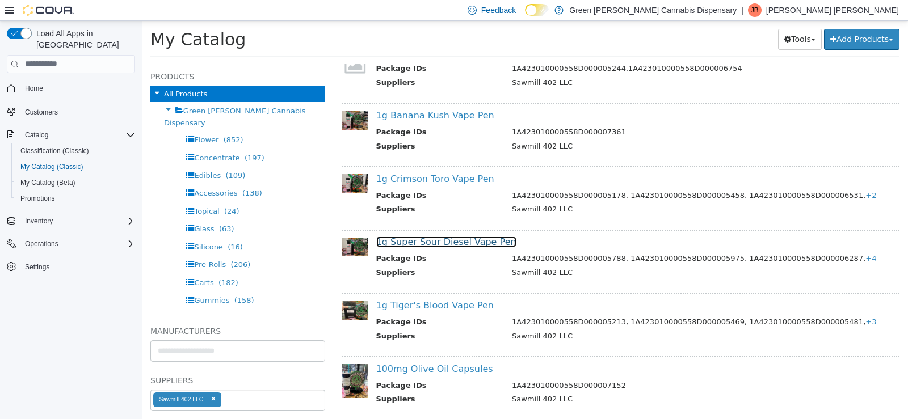
click at [458, 246] on link "1g Super Sour Diesel Vape Pen" at bounding box center [446, 241] width 140 height 11
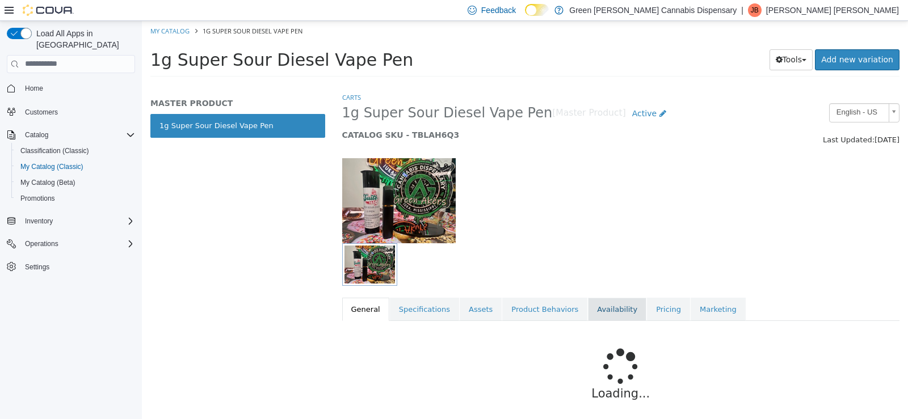
click at [593, 308] on link "Availability" at bounding box center [617, 309] width 58 height 24
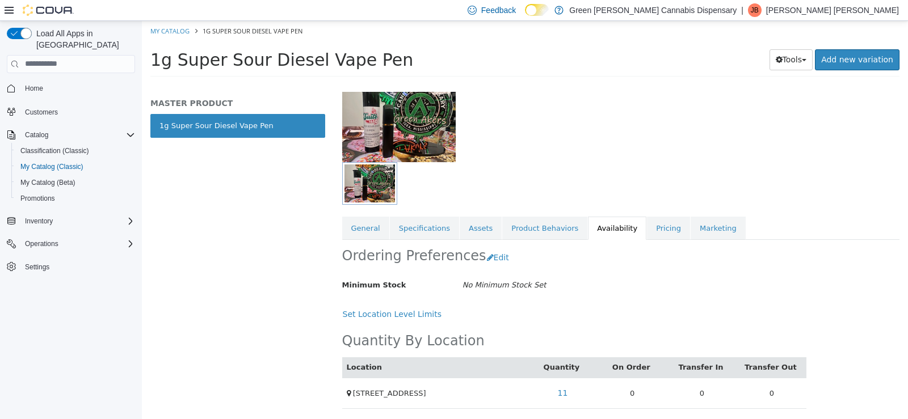
scroll to position [83, 0]
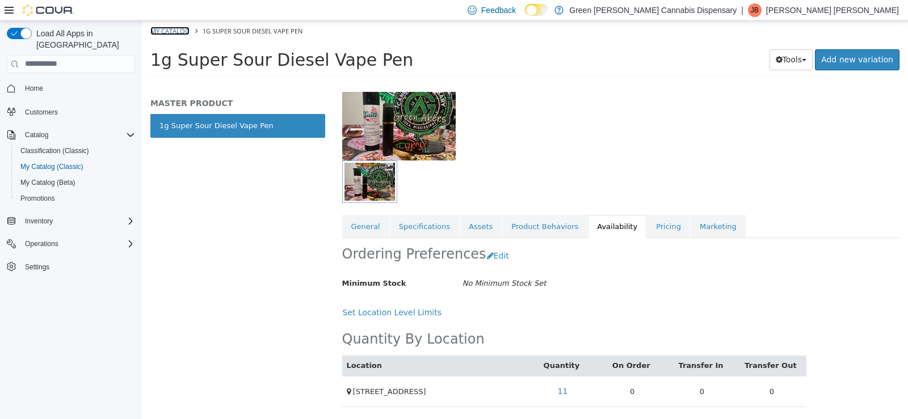
click at [184, 30] on link "My Catalog" at bounding box center [169, 30] width 39 height 9
select select "**********"
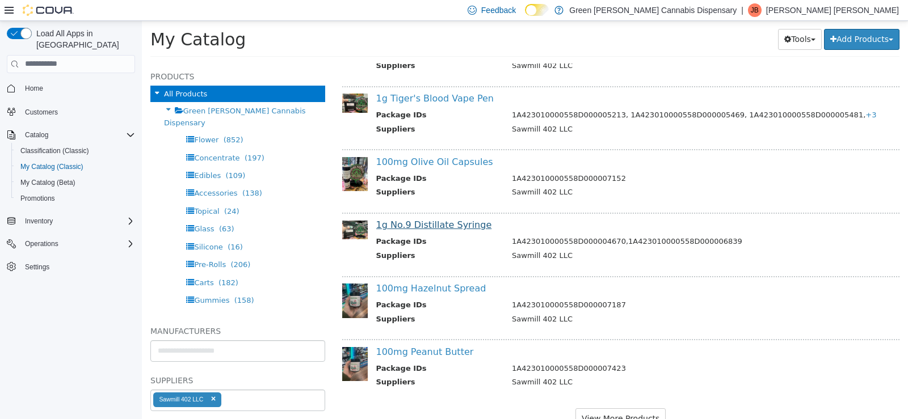
scroll to position [2287, 0]
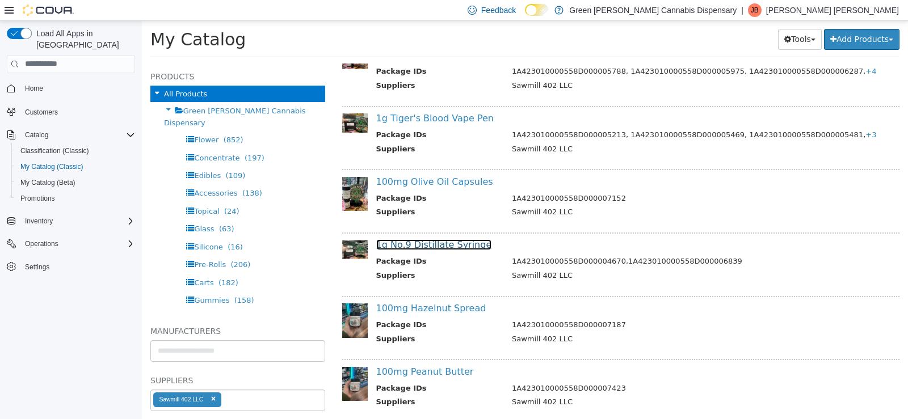
click at [447, 240] on link "1g No.9 Distillate Syringe" at bounding box center [434, 244] width 116 height 11
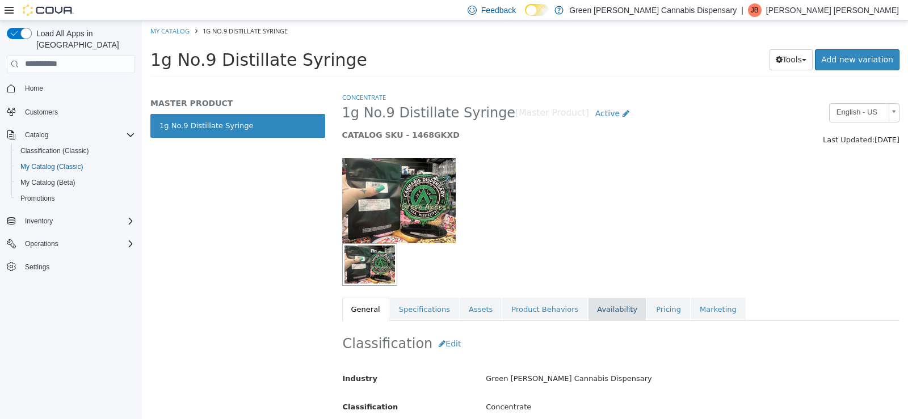
click at [588, 304] on link "Availability" at bounding box center [617, 309] width 58 height 24
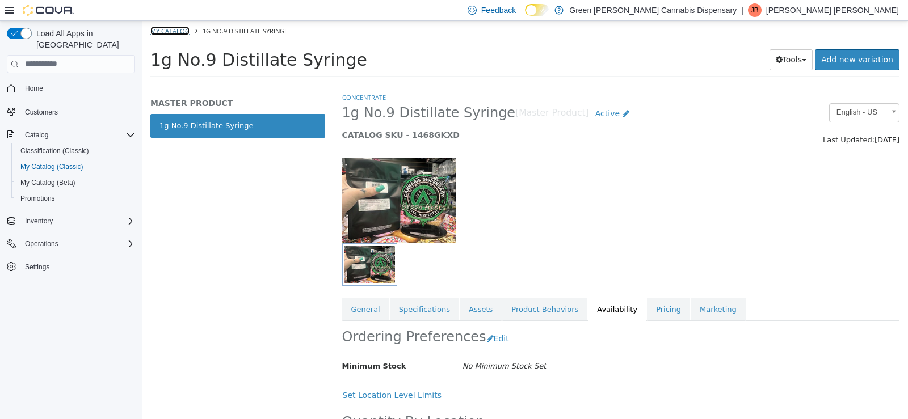
click at [163, 27] on link "My Catalog" at bounding box center [169, 30] width 39 height 9
select select "**********"
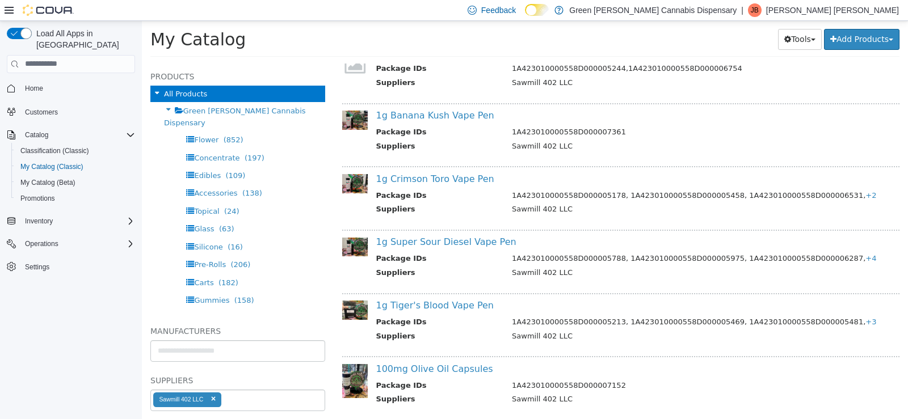
scroll to position [2344, 0]
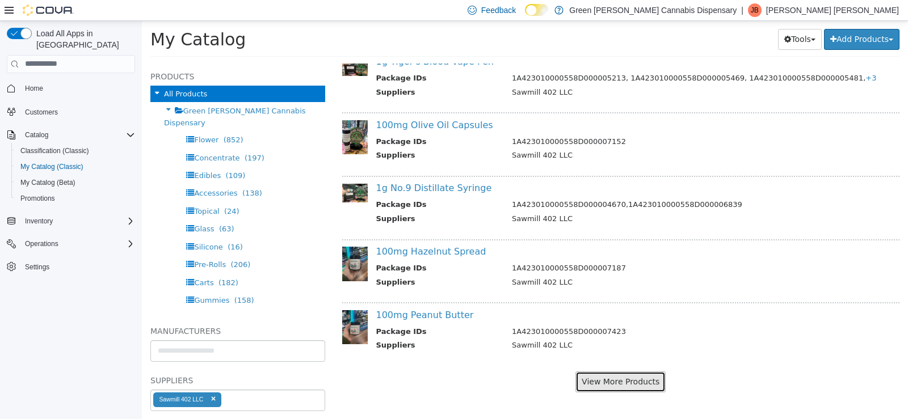
click at [595, 375] on button "View More Products" at bounding box center [620, 381] width 90 height 21
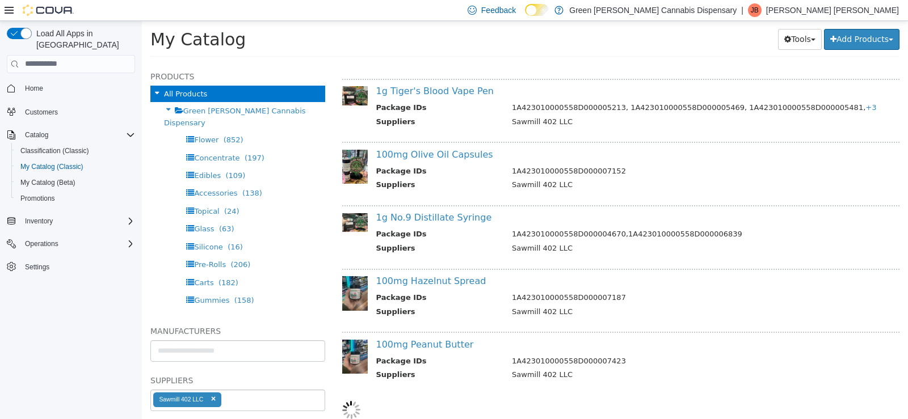
scroll to position [2314, 0]
select select "**********"
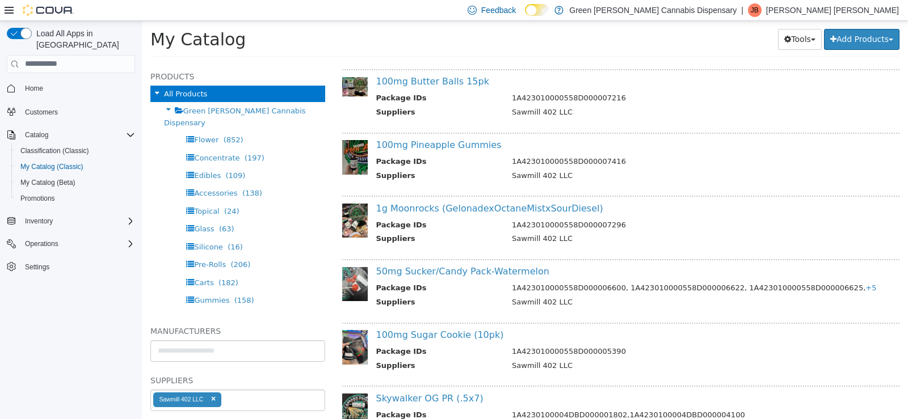
scroll to position [2655, 0]
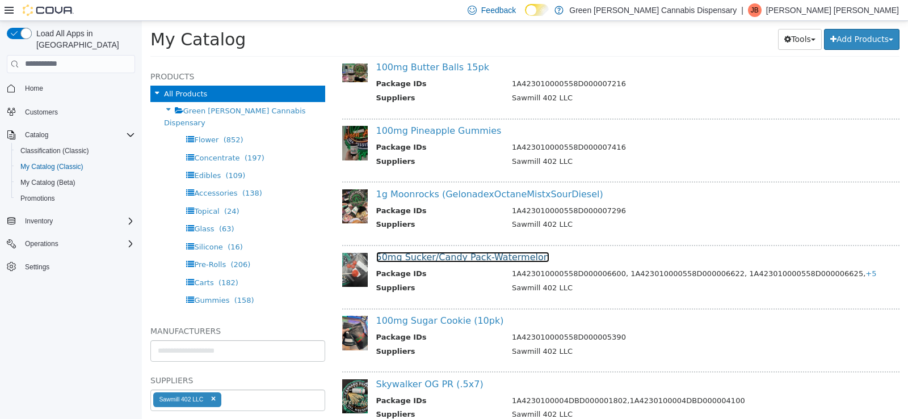
click at [490, 258] on link "50mg Sucker/Candy Pack-Watermelon" at bounding box center [462, 256] width 173 height 11
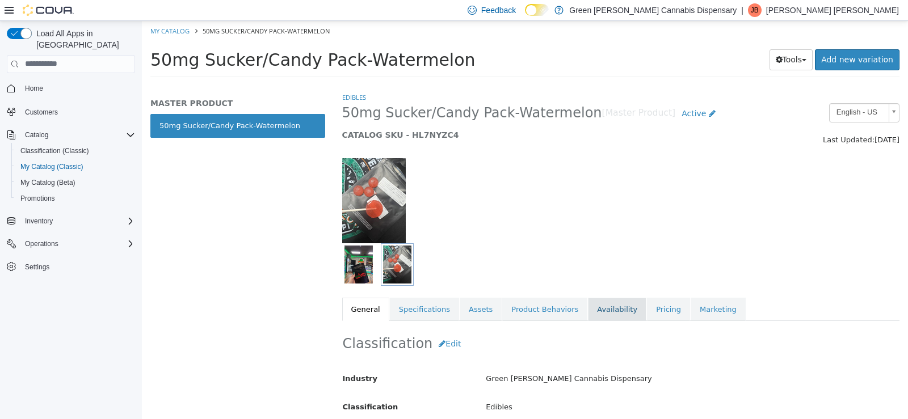
click at [596, 309] on link "Availability" at bounding box center [617, 309] width 58 height 24
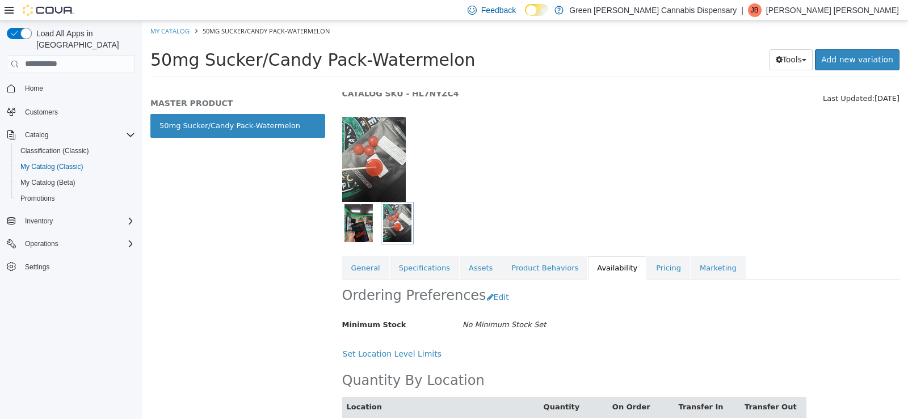
scroll to position [83, 0]
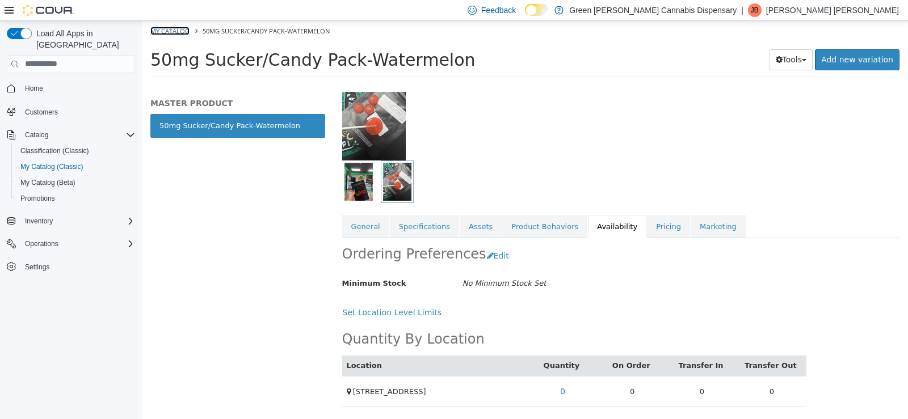
click at [167, 32] on link "My Catalog" at bounding box center [169, 30] width 39 height 9
select select "**********"
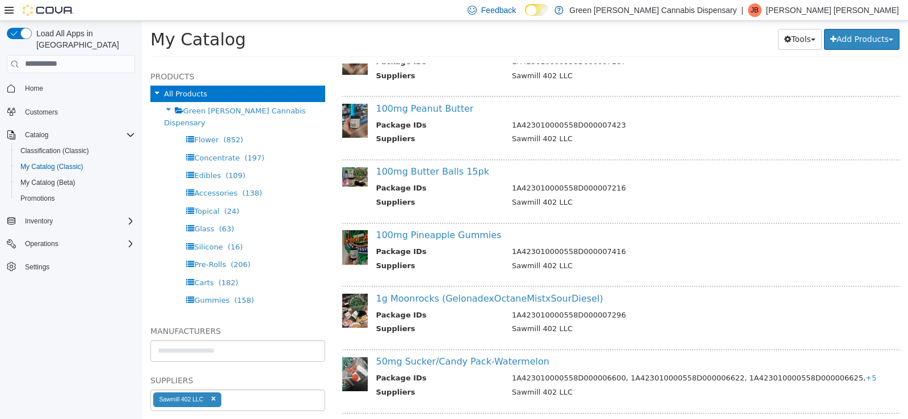
scroll to position [2554, 0]
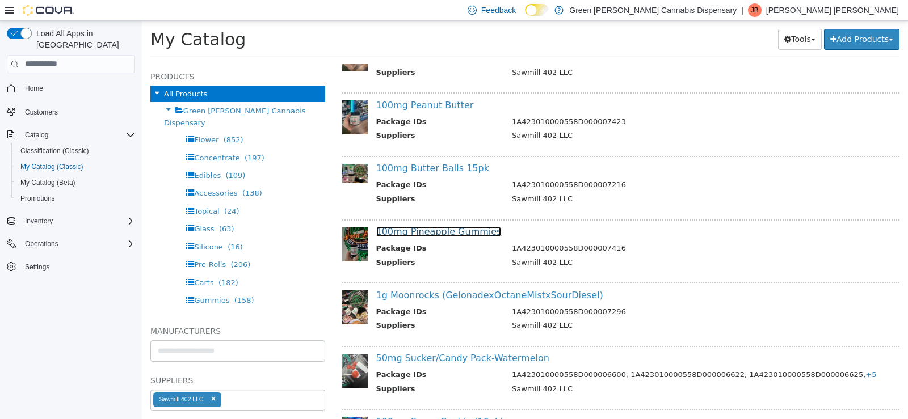
click at [460, 232] on link "100mg Pineapple Gummies" at bounding box center [438, 231] width 125 height 11
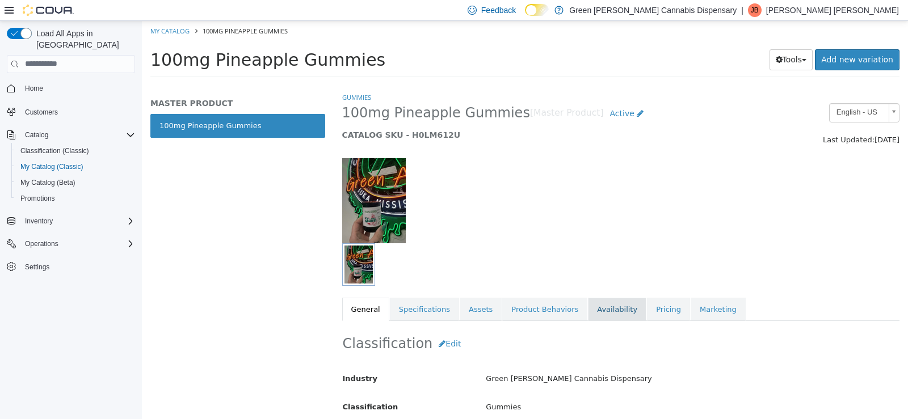
click at [594, 308] on link "Availability" at bounding box center [617, 309] width 58 height 24
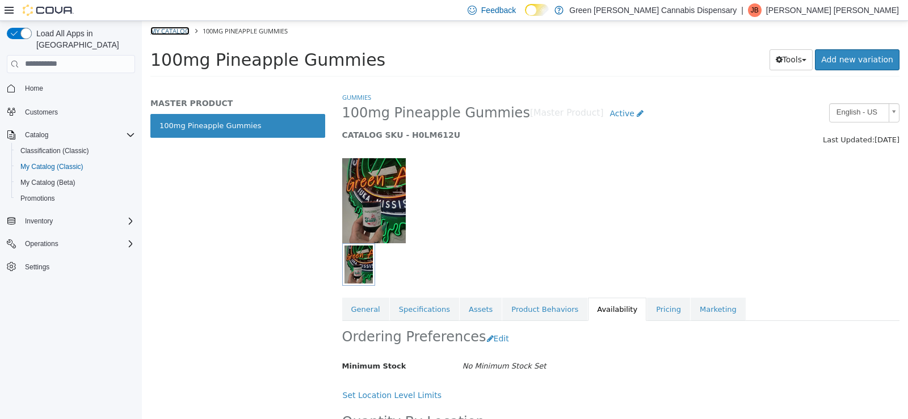
click at [182, 33] on link "My Catalog" at bounding box center [169, 30] width 39 height 9
select select "**********"
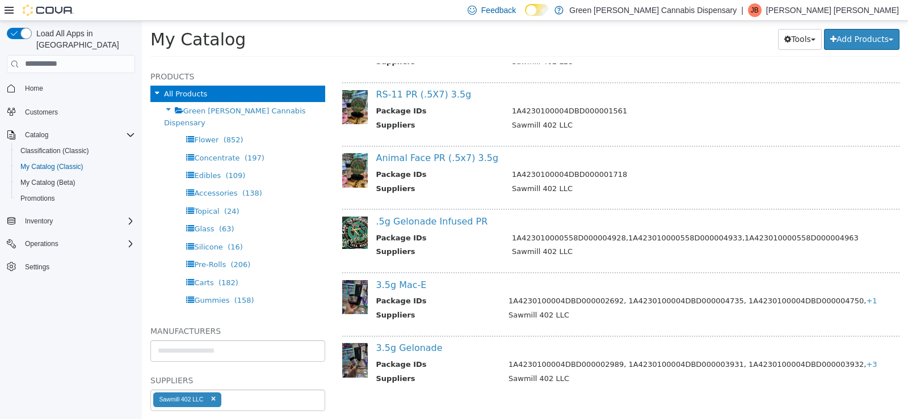
scroll to position [3009, 0]
